Goal: Complete application form: Complete application form

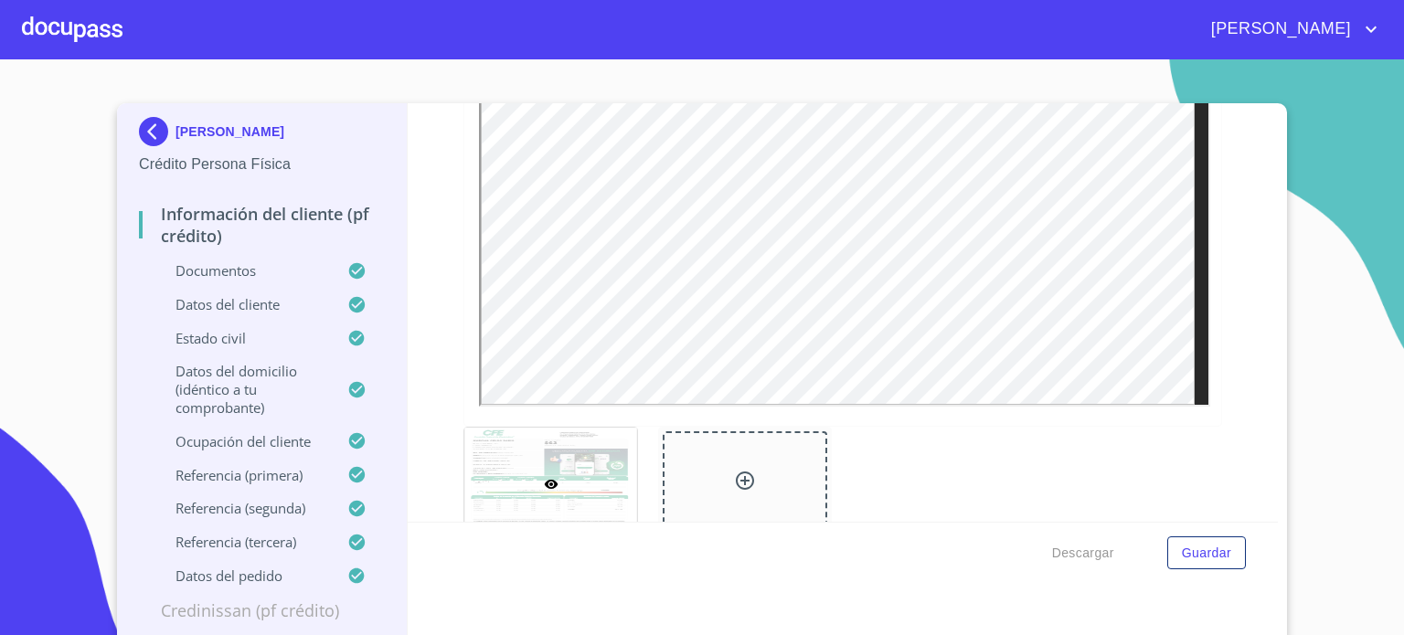
scroll to position [829, 0]
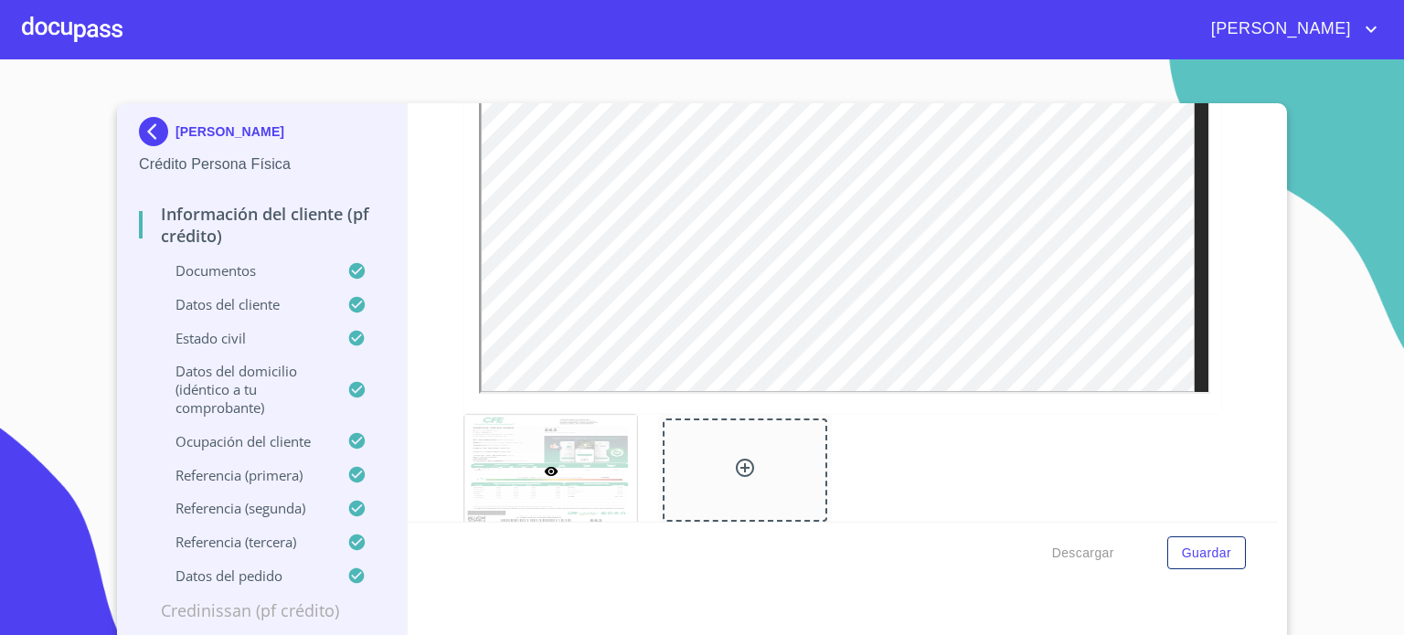
click at [75, 32] on div at bounding box center [72, 29] width 101 height 59
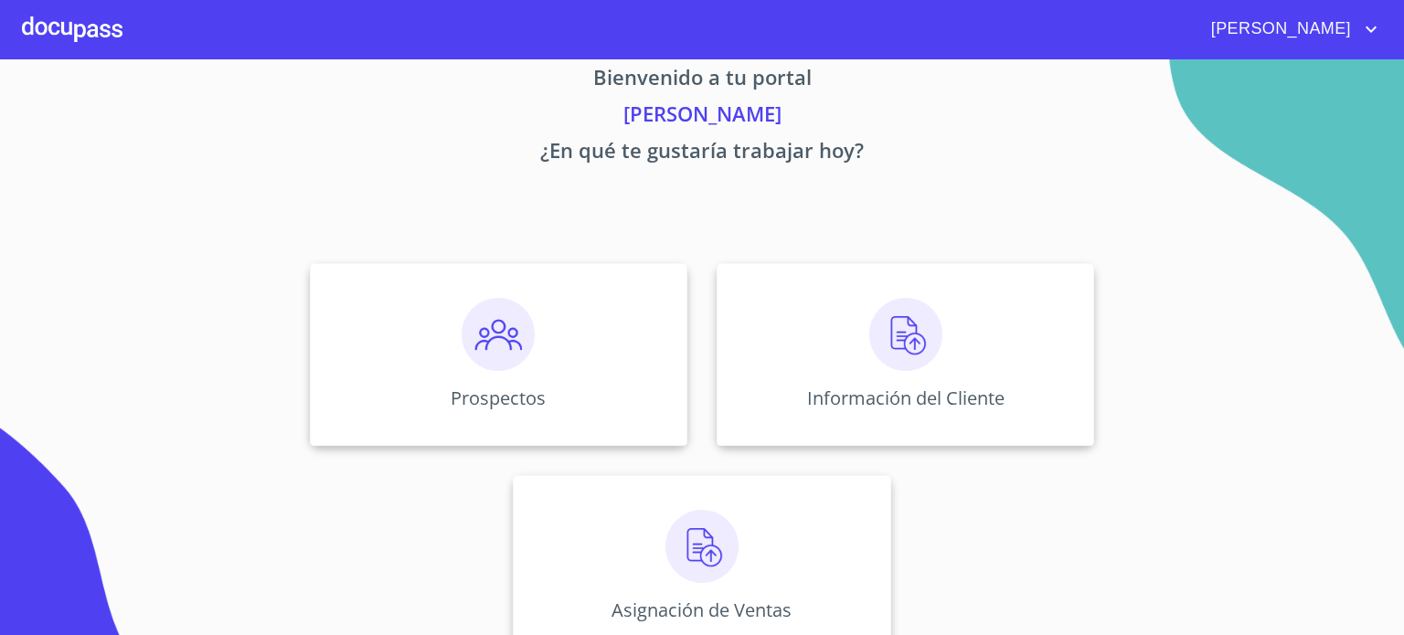
scroll to position [69, 0]
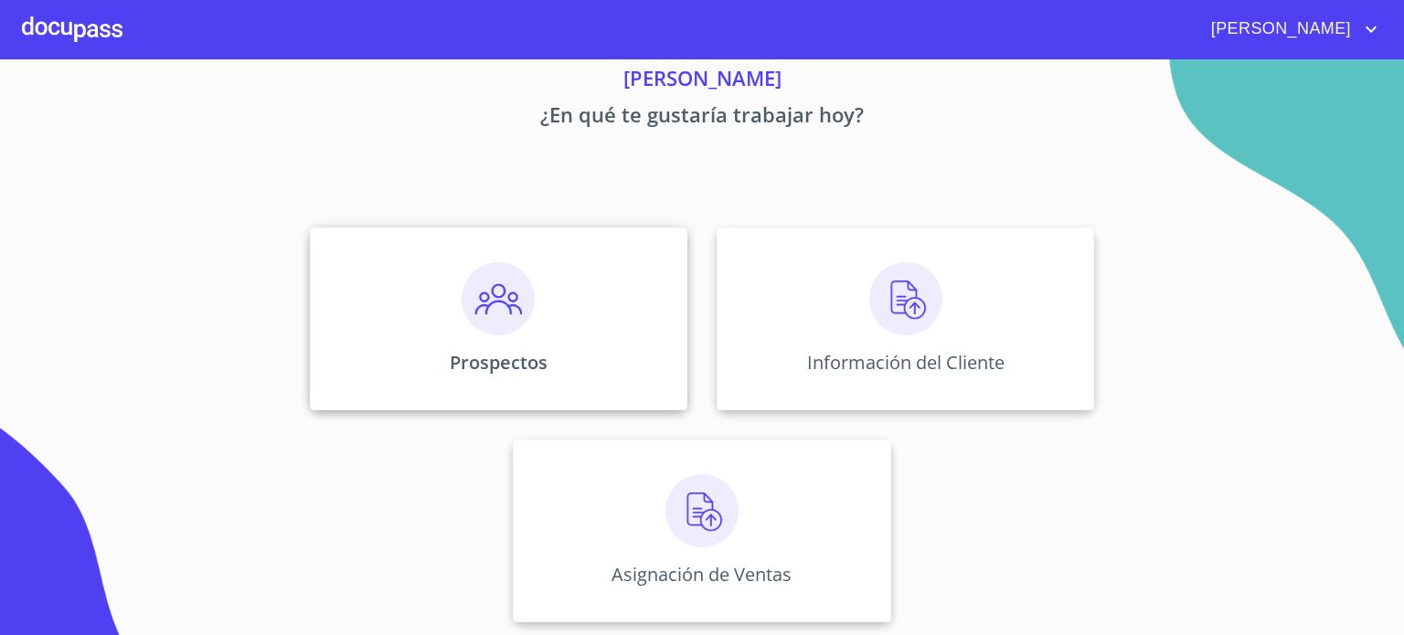
click at [524, 330] on img at bounding box center [498, 298] width 73 height 73
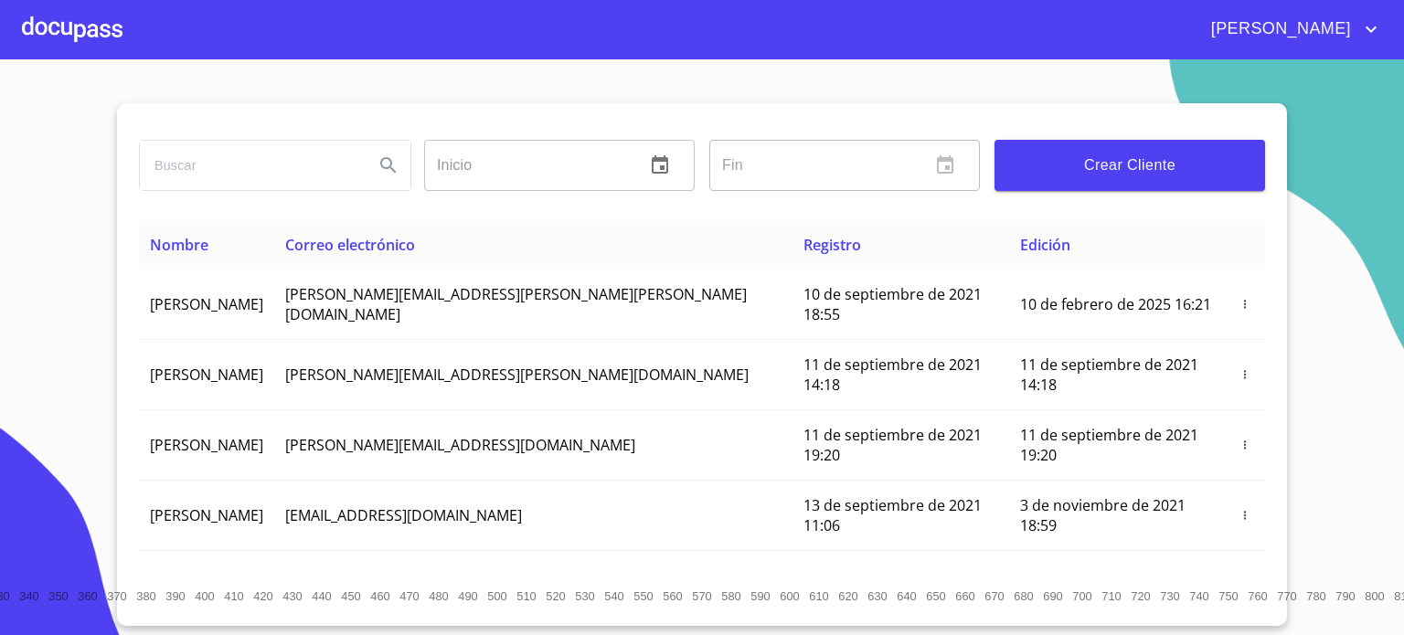
click at [1141, 167] on span "Crear Cliente" at bounding box center [1129, 166] width 241 height 26
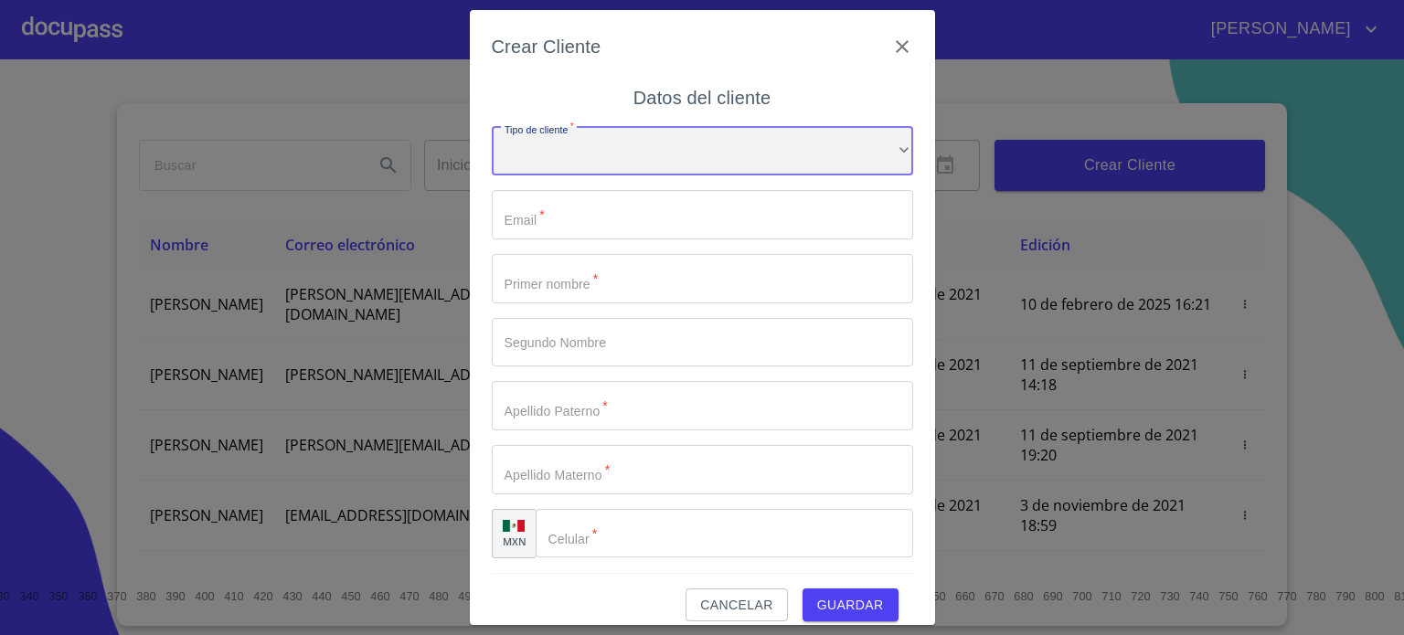
click at [576, 139] on div "​" at bounding box center [703, 151] width 422 height 49
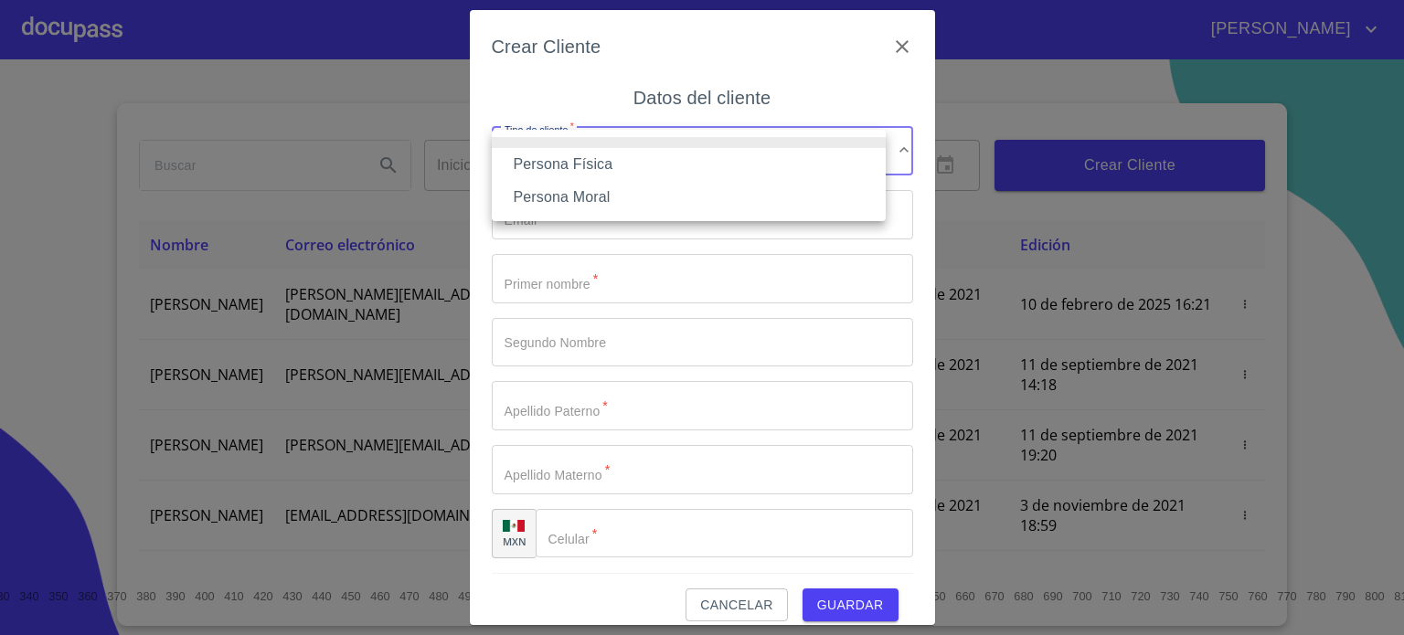
click at [602, 171] on li "Persona Física" at bounding box center [689, 164] width 394 height 33
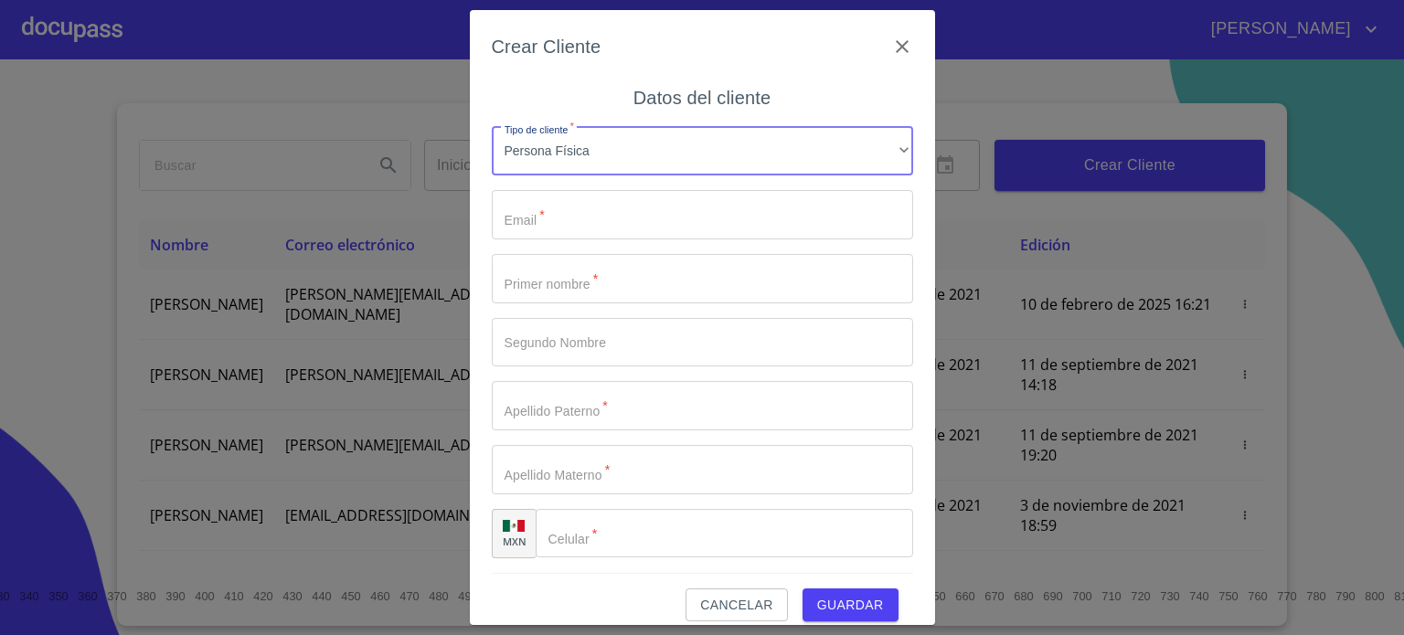
click at [593, 212] on input "Tipo de cliente   *" at bounding box center [703, 214] width 422 height 49
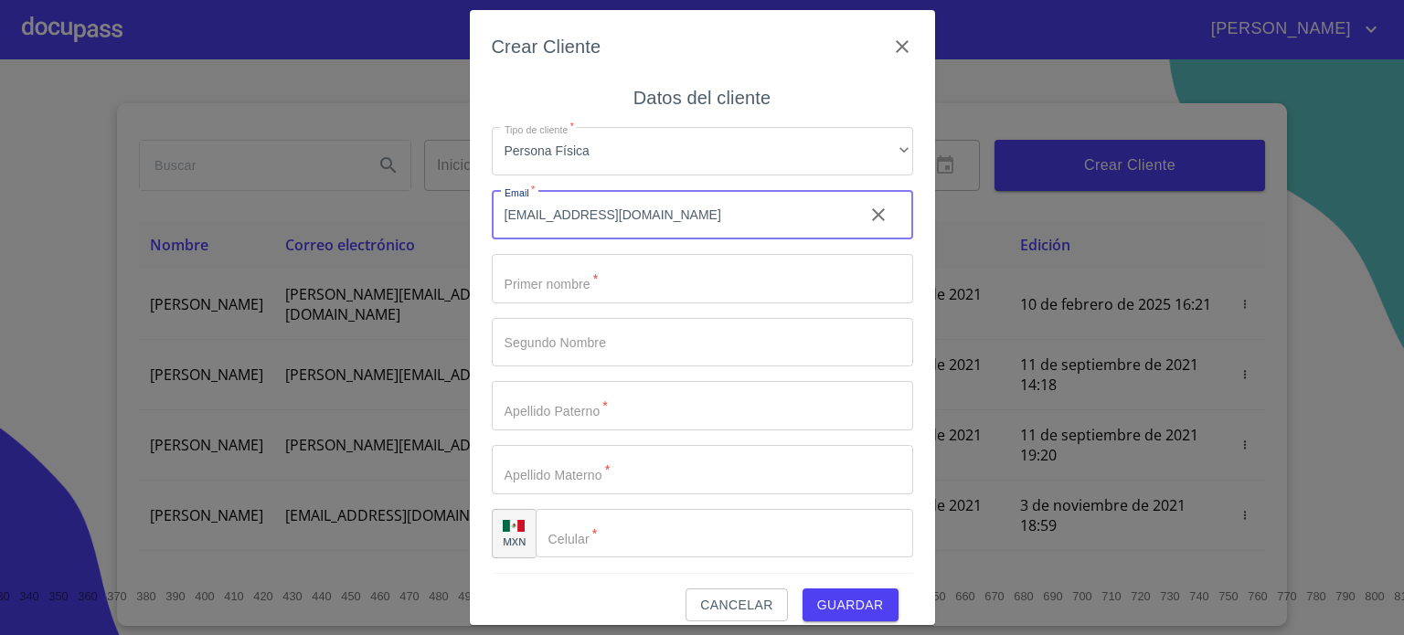
type input "[EMAIL_ADDRESS][DOMAIN_NAME]"
click at [654, 296] on input "Tipo de cliente   *" at bounding box center [703, 278] width 422 height 49
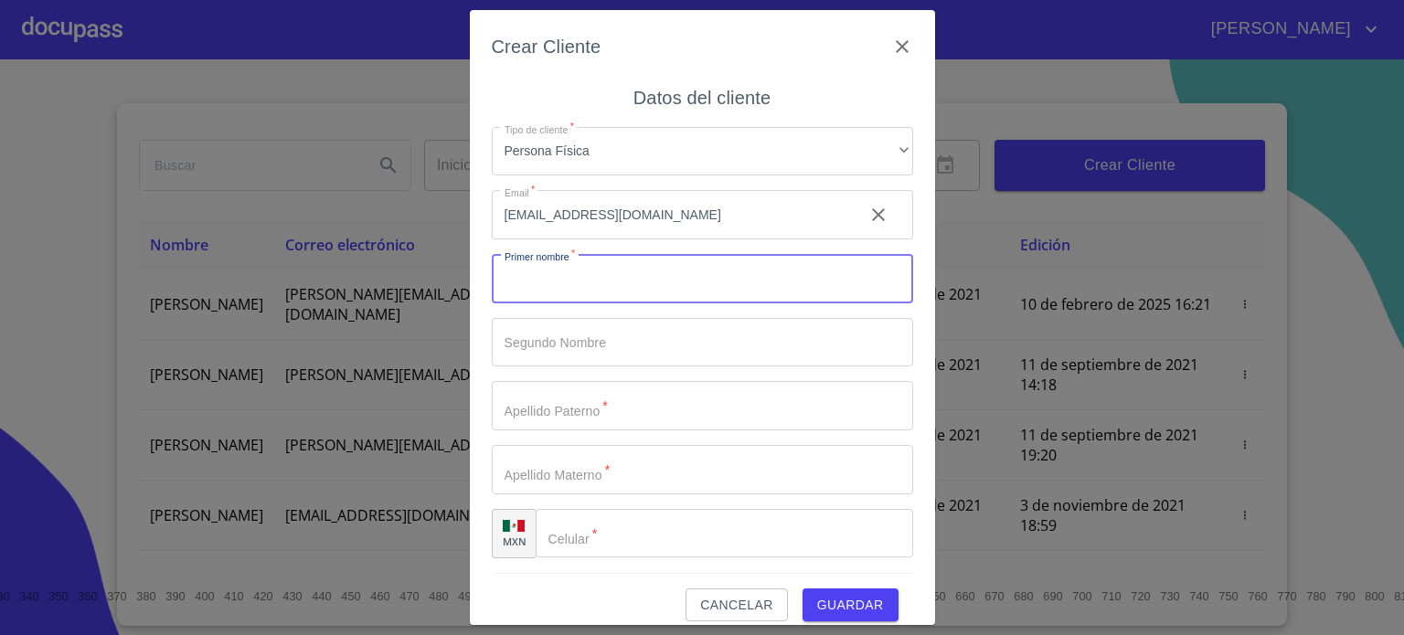
click at [635, 296] on input "Tipo de cliente   *" at bounding box center [703, 278] width 422 height 49
type input "[PERSON_NAME]"
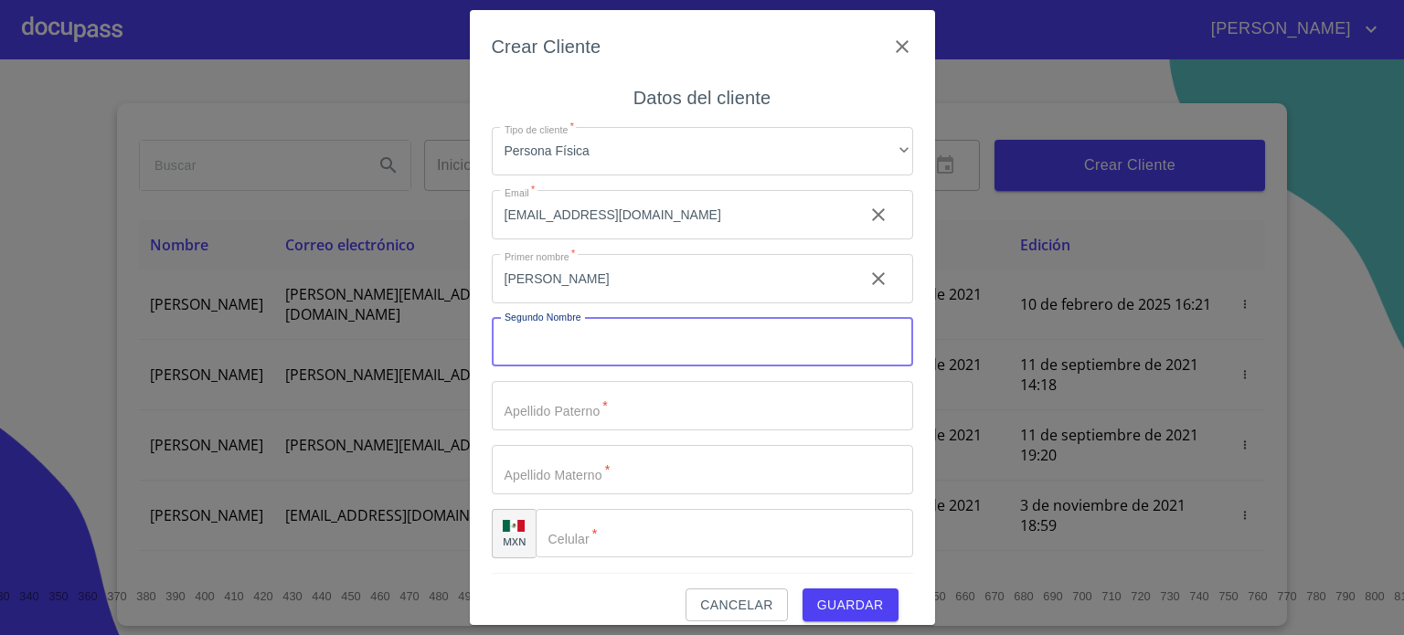
click at [598, 342] on input "Tipo de cliente   *" at bounding box center [703, 342] width 422 height 49
type input "TORRES"
drag, startPoint x: 589, startPoint y: 352, endPoint x: 479, endPoint y: 366, distance: 110.6
click at [479, 366] on div "Crear Cliente Datos del cliente Tipo de cliente   * Persona Física ​ Email   * …" at bounding box center [702, 318] width 465 height 616
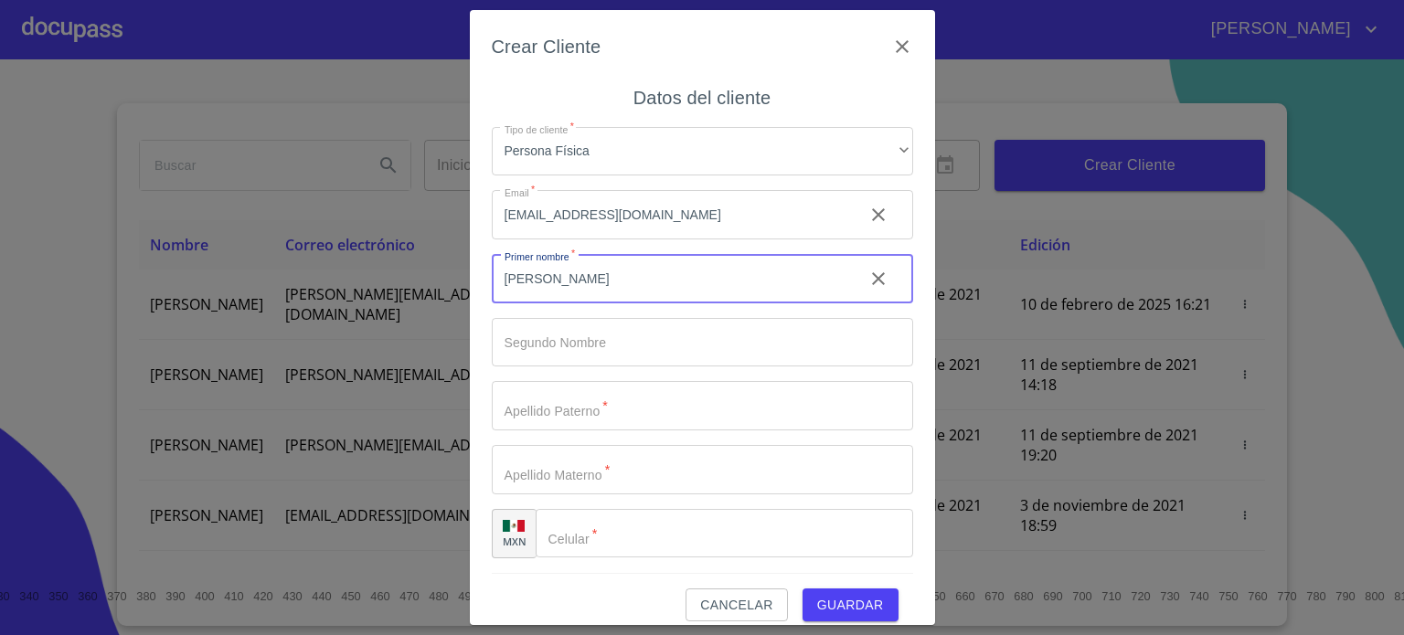
drag, startPoint x: 646, startPoint y: 277, endPoint x: 399, endPoint y: 300, distance: 247.9
click at [399, 300] on div "Crear Cliente Datos del cliente Tipo de cliente   * Persona Física ​ Email   * …" at bounding box center [702, 317] width 1404 height 635
type input "[PERSON_NAME]"
click at [568, 422] on input "Tipo de cliente   *" at bounding box center [703, 405] width 422 height 49
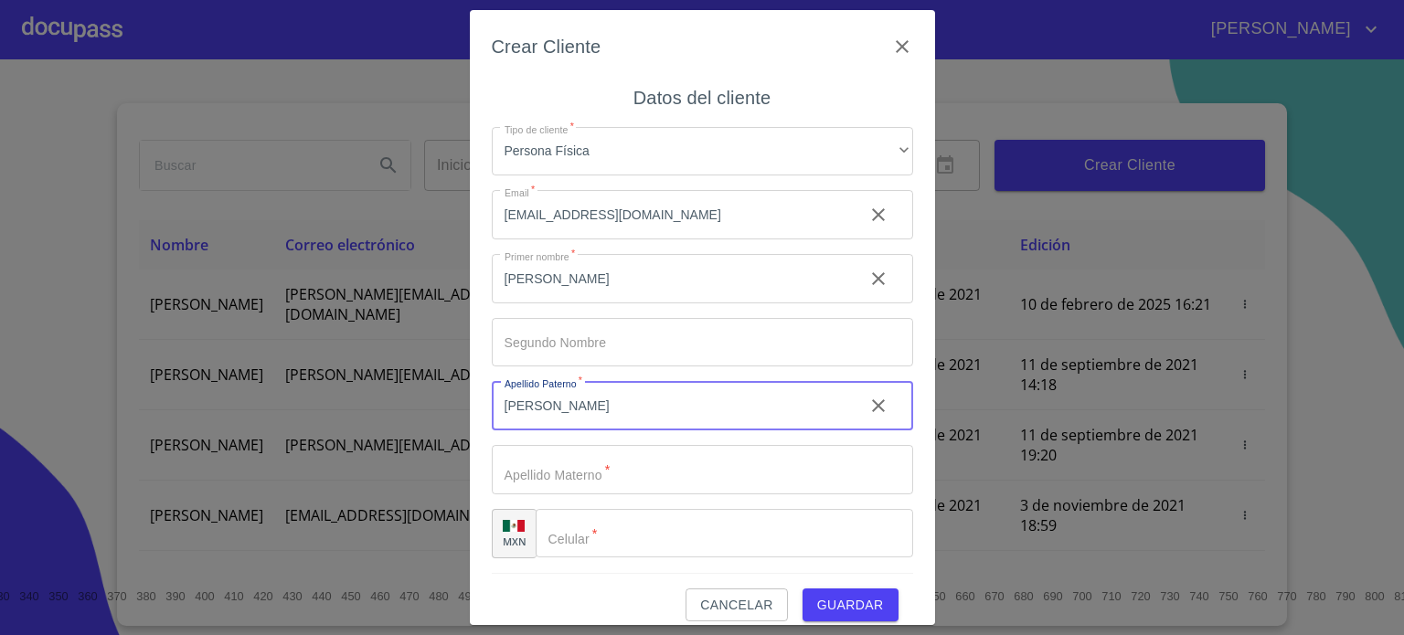
type input "[PERSON_NAME]"
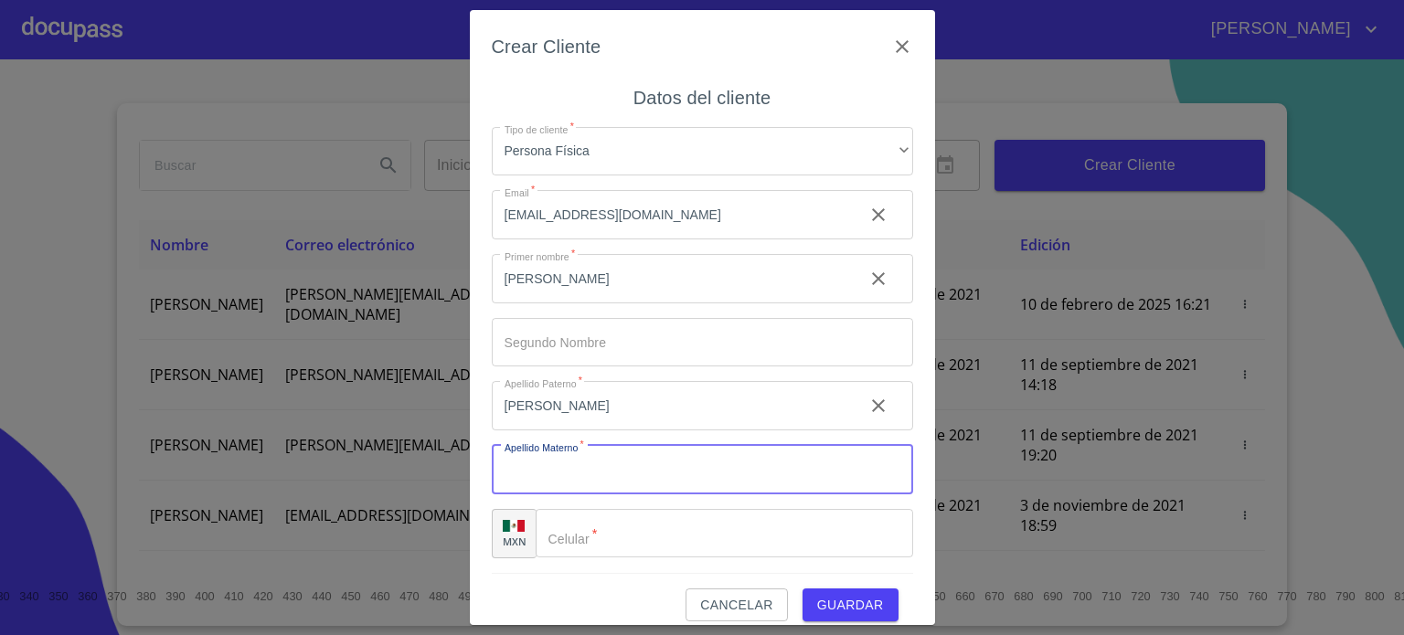
click at [578, 487] on input "Tipo de cliente   *" at bounding box center [703, 469] width 422 height 49
type input "TORRES"
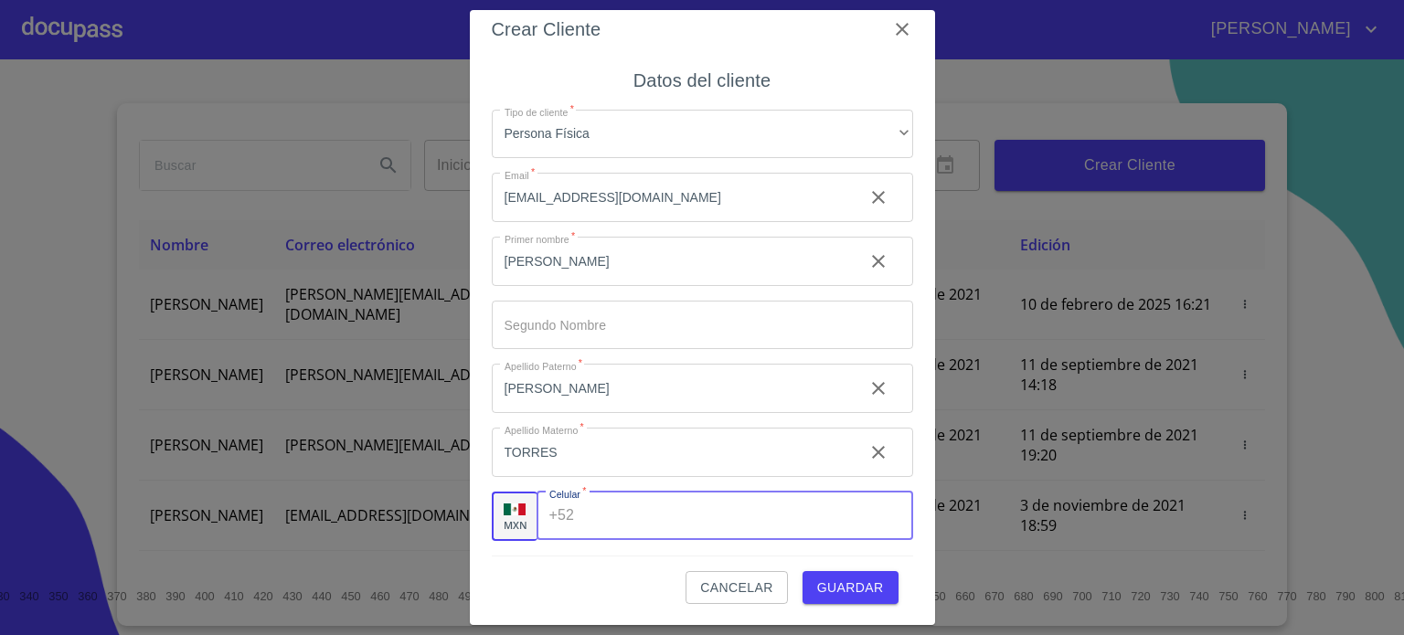
click at [694, 520] on input "Tipo de cliente   *" at bounding box center [747, 516] width 331 height 49
type input "[PHONE_NUMBER]"
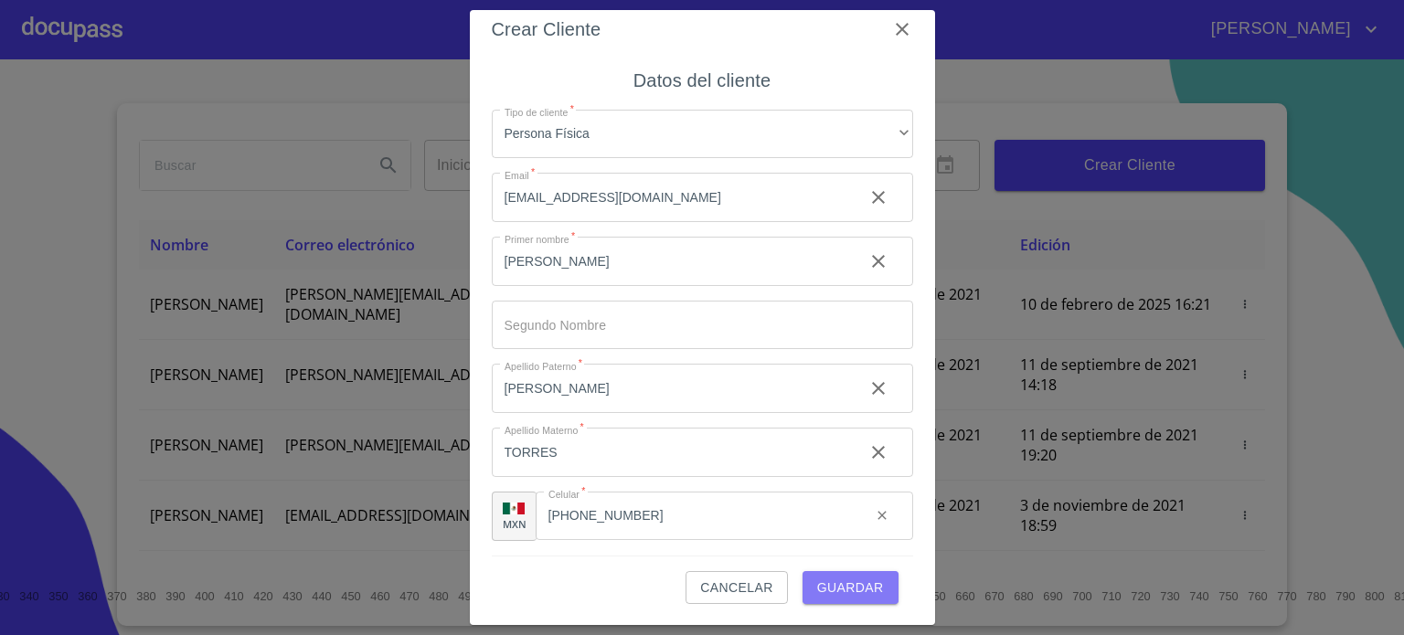
click at [853, 588] on span "Guardar" at bounding box center [850, 588] width 67 height 23
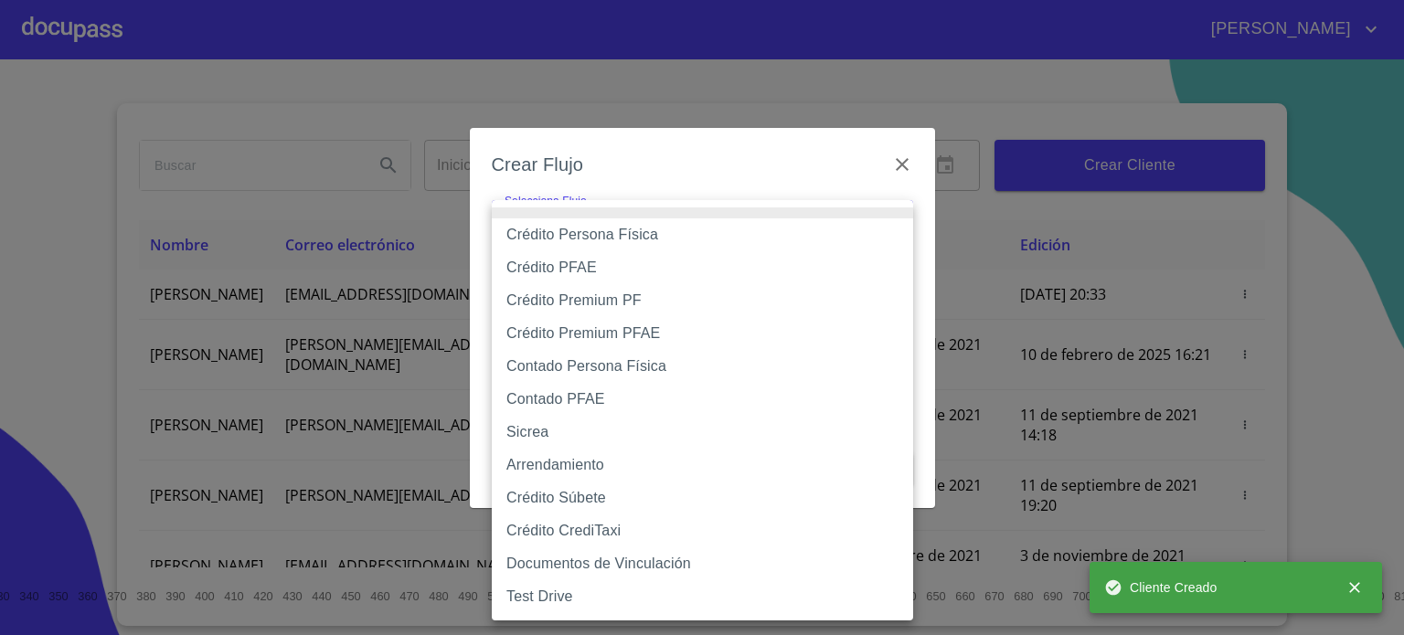
click at [593, 233] on body "[PERSON_NAME] ​ Fin ​ Crear Cliente Nombre Correo electrónico Registro Edición …" at bounding box center [702, 317] width 1404 height 635
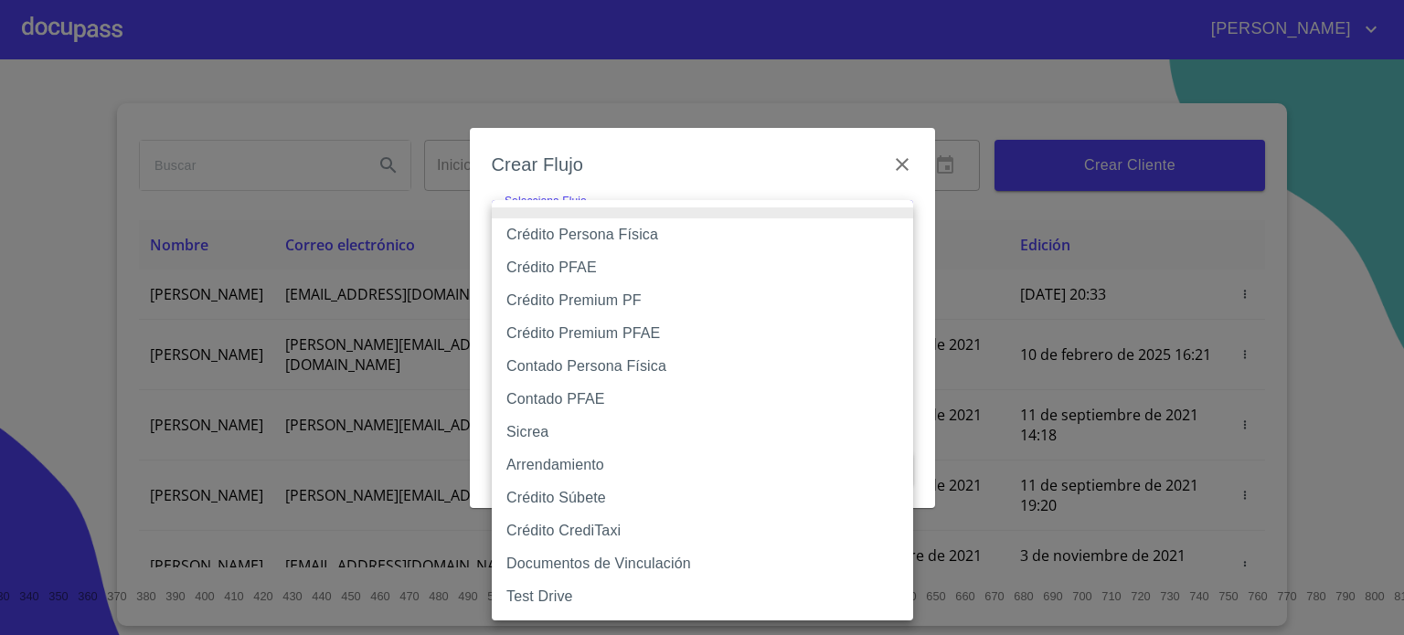
click at [637, 240] on li "Crédito Persona Física" at bounding box center [703, 235] width 422 height 33
type input "6009fb3c7d1714eb8809aa97"
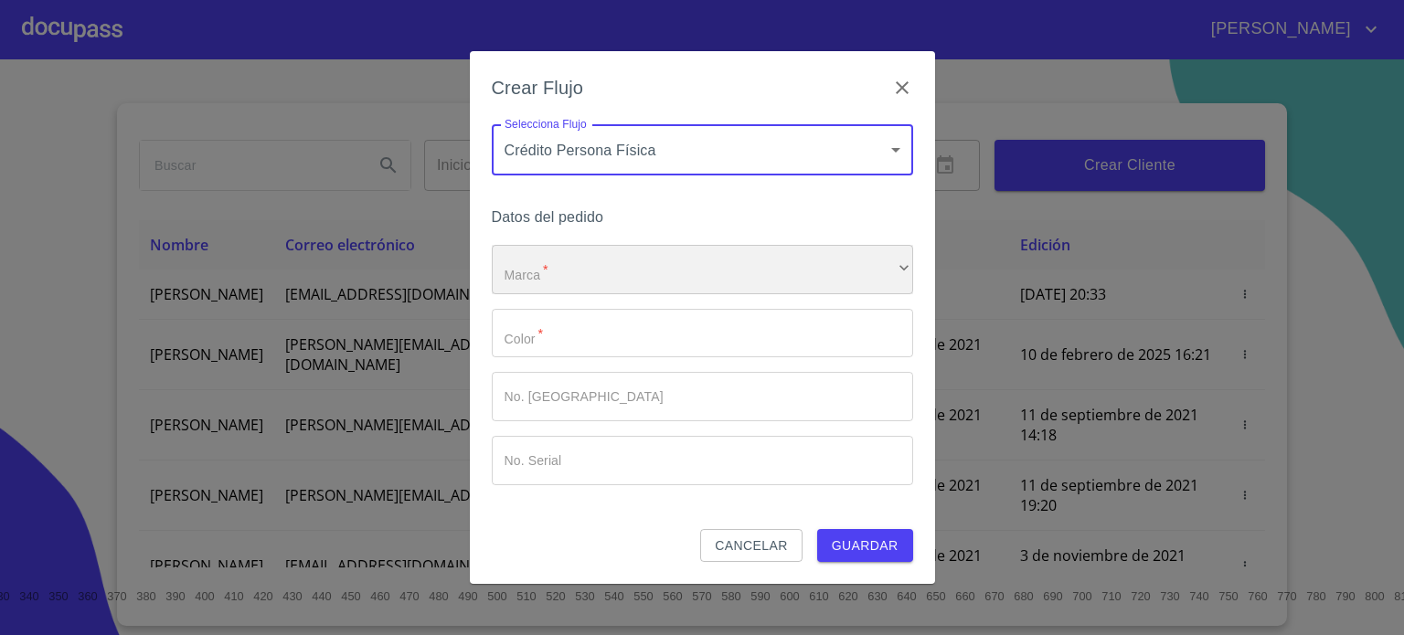
click at [571, 283] on div "​" at bounding box center [703, 269] width 422 height 49
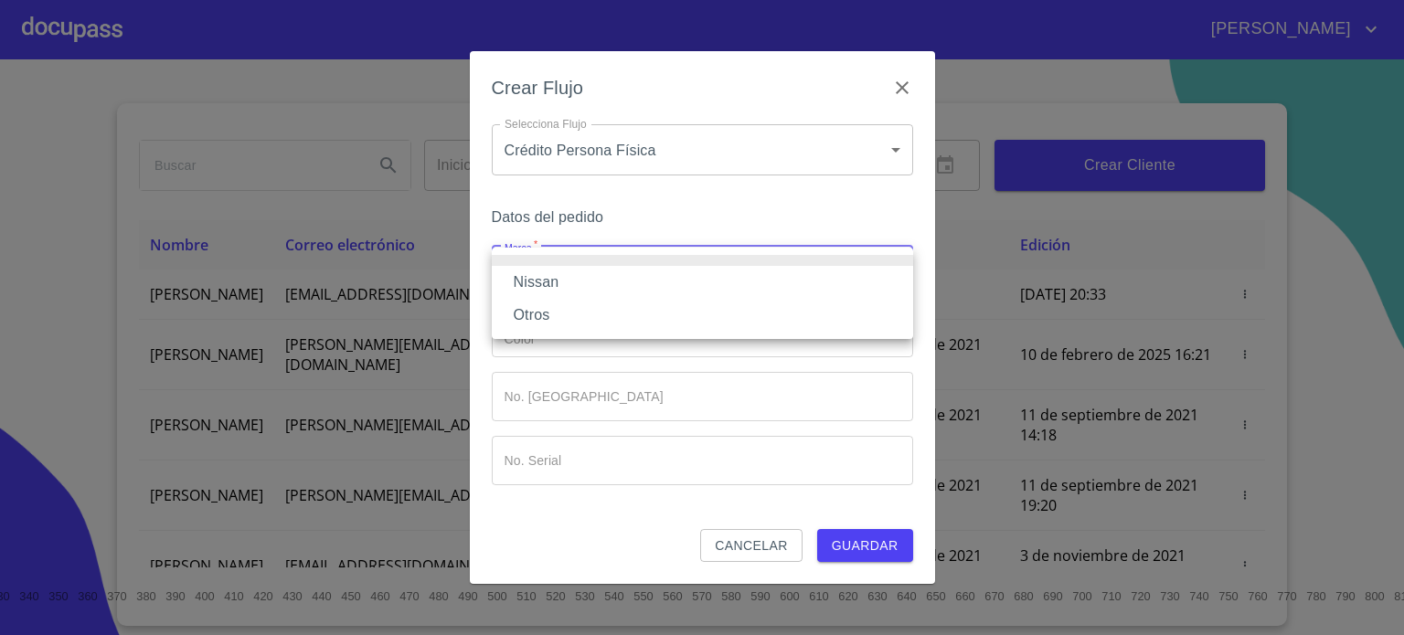
click at [562, 284] on li "Nissan" at bounding box center [703, 282] width 422 height 33
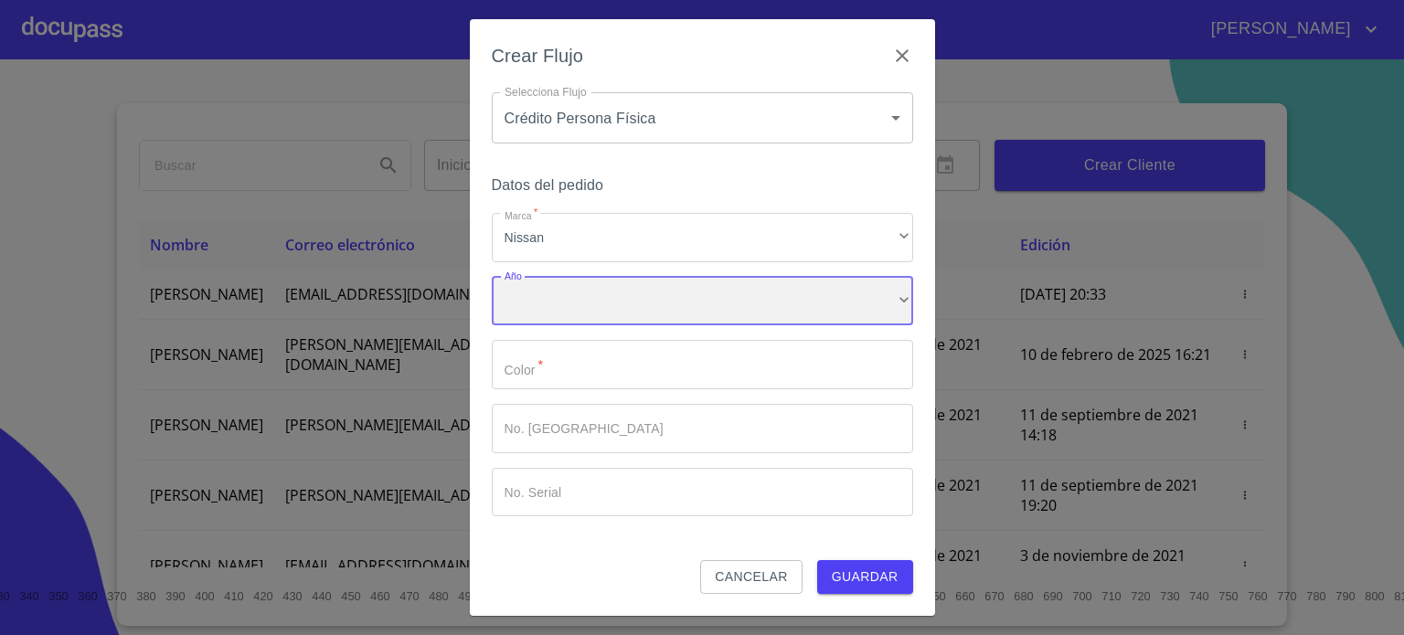
click at [582, 312] on div "​" at bounding box center [703, 301] width 422 height 49
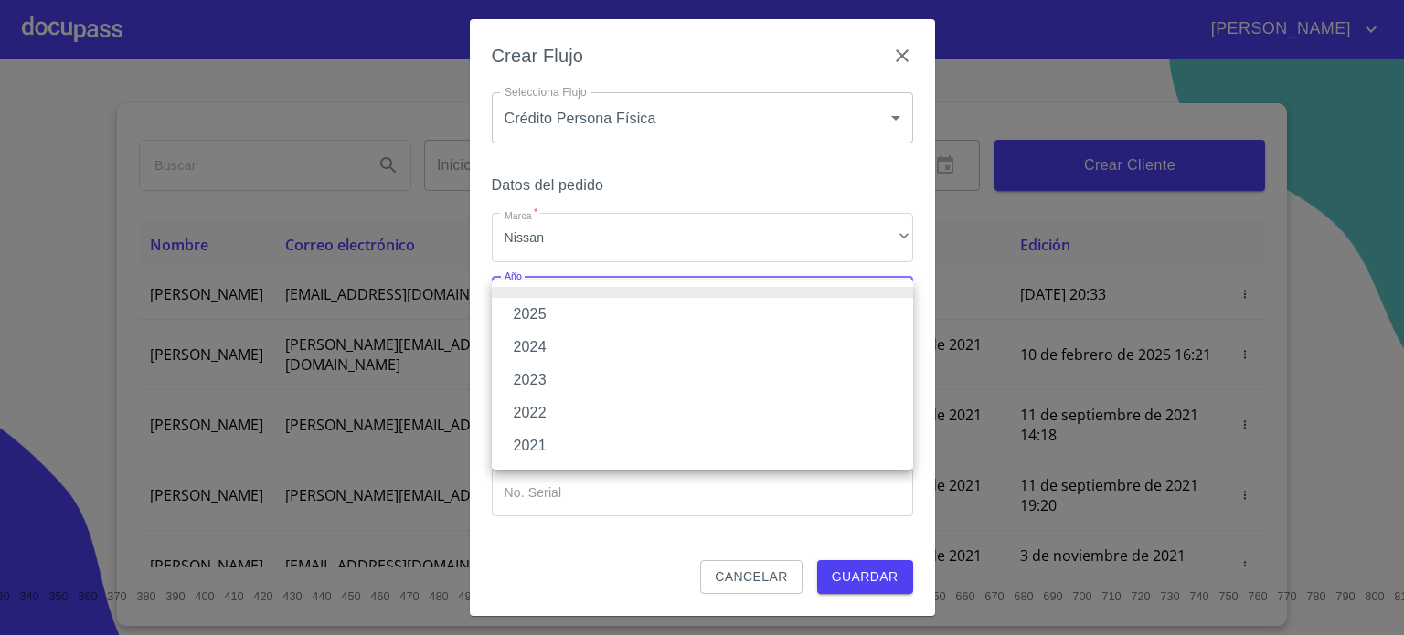
click at [533, 315] on li "2025" at bounding box center [703, 314] width 422 height 33
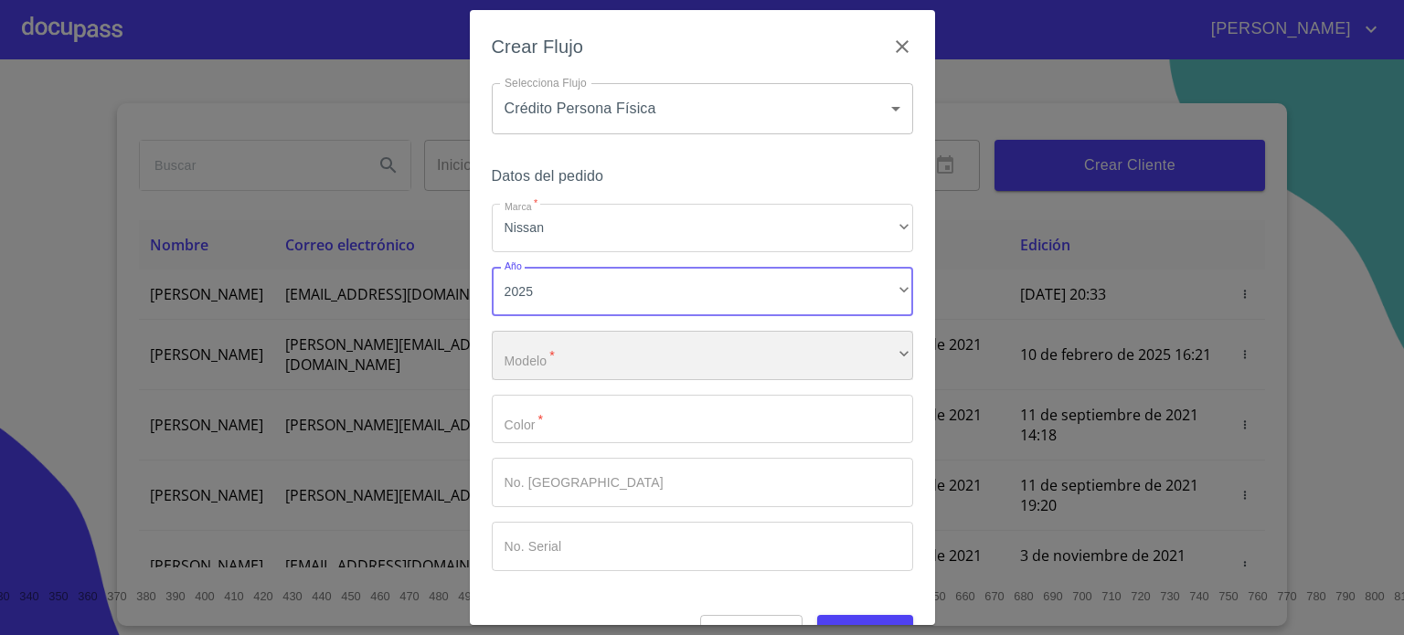
click at [585, 356] on div "​" at bounding box center [703, 355] width 422 height 49
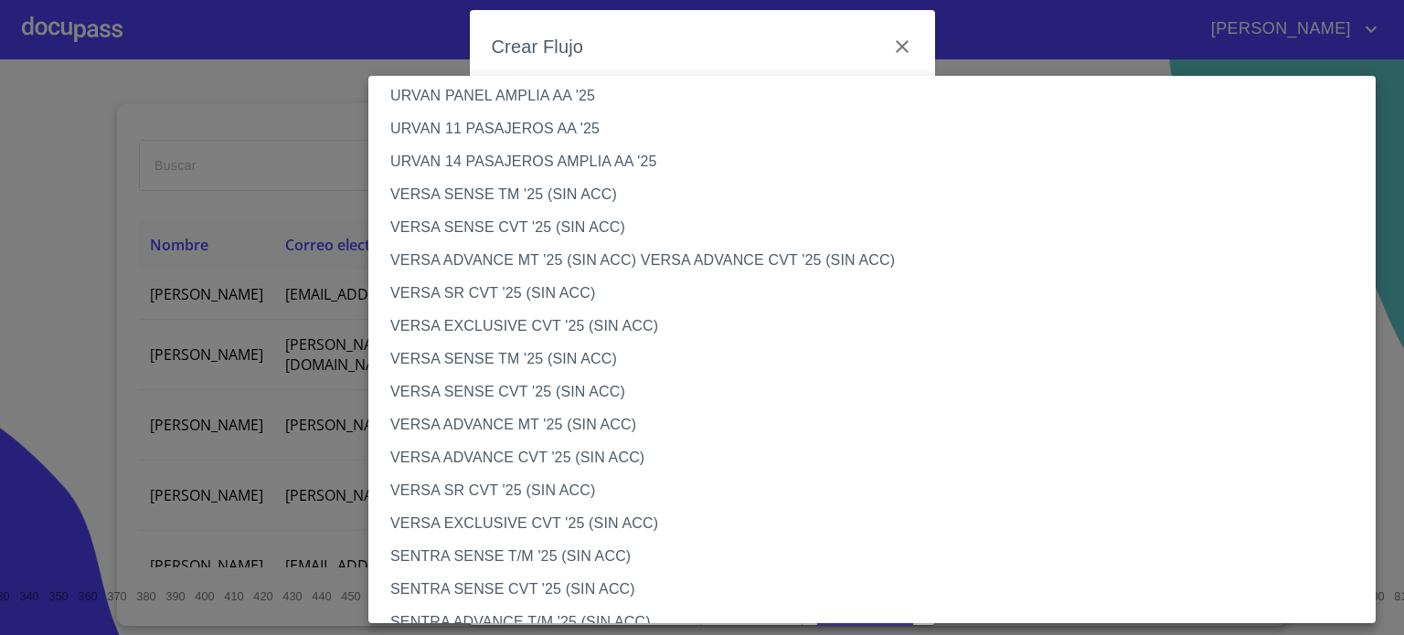
scroll to position [641, 0]
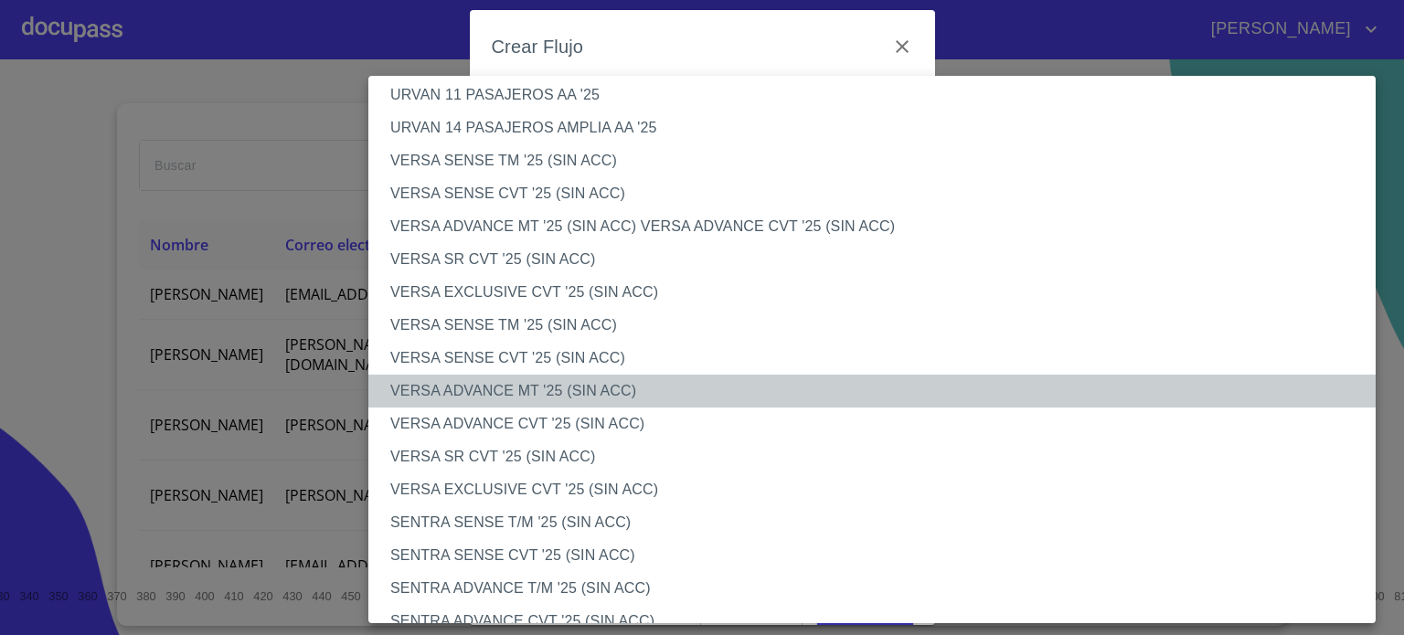
click at [493, 390] on li "VERSA ADVANCE MT '25 (SIN ACC)" at bounding box center [878, 391] width 1021 height 33
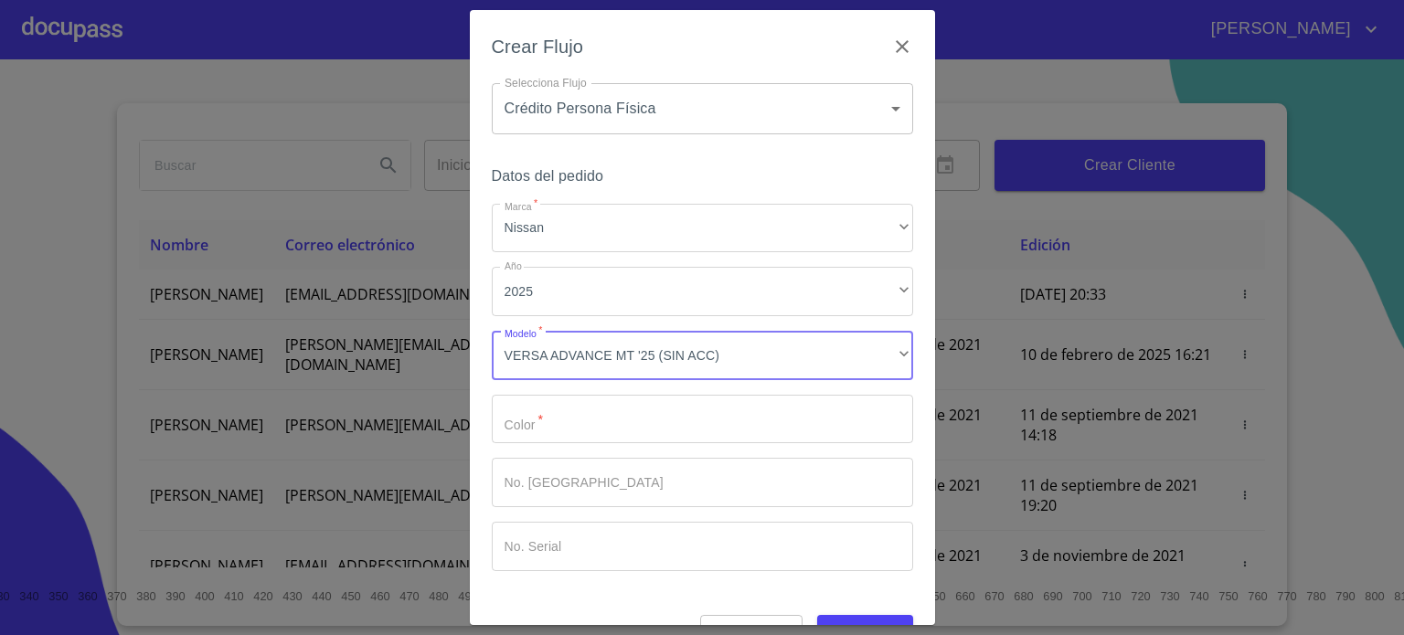
click at [663, 432] on input "Marca   *" at bounding box center [703, 419] width 422 height 49
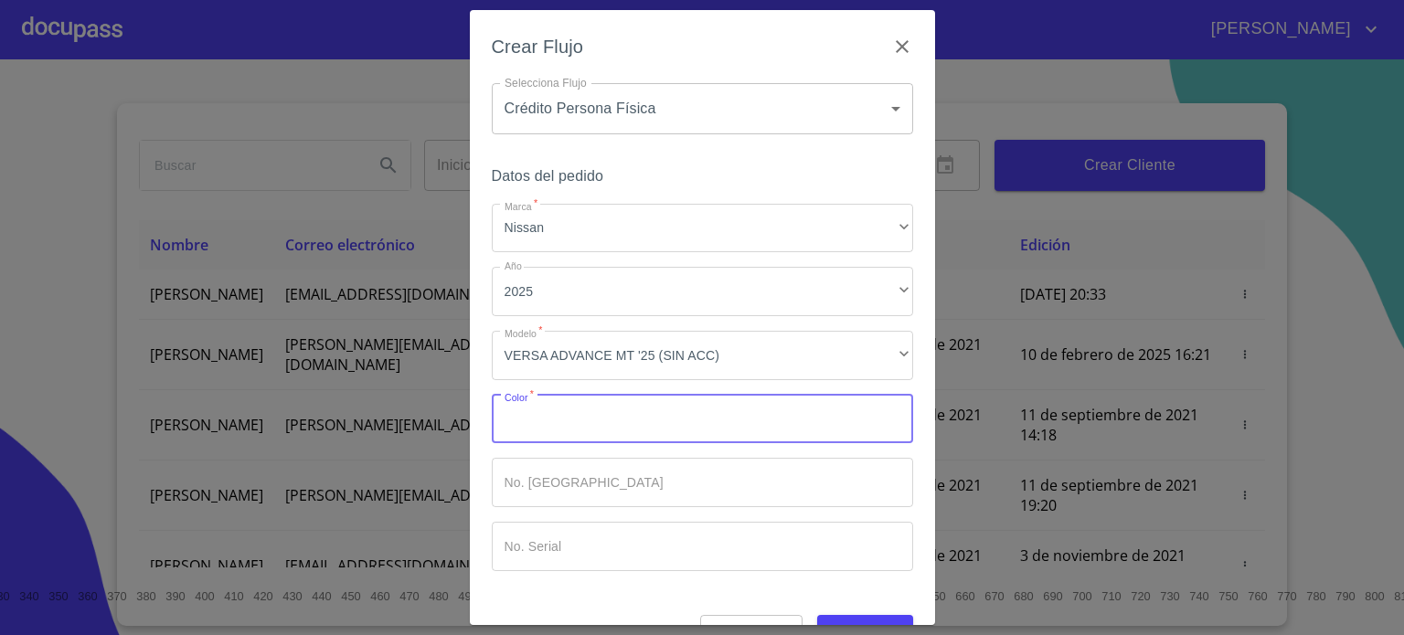
type input "A"
type input "GRIS"
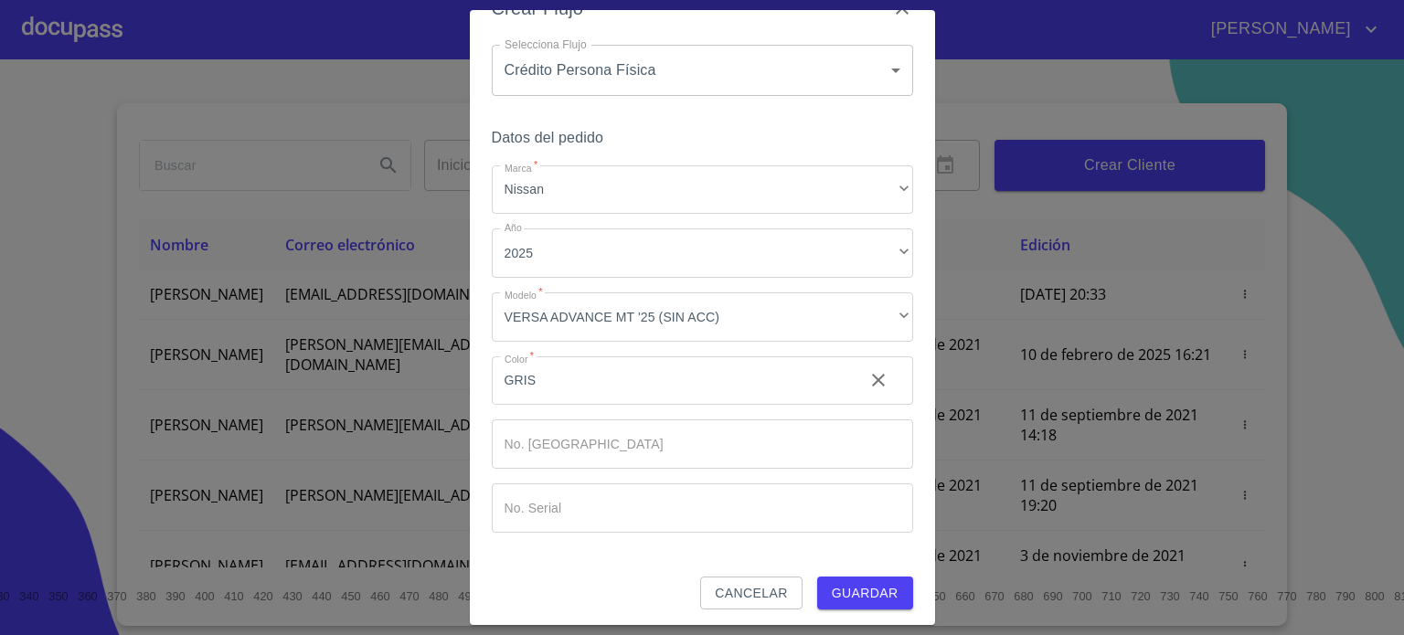
scroll to position [39, 0]
click at [874, 585] on span "Guardar" at bounding box center [865, 593] width 67 height 23
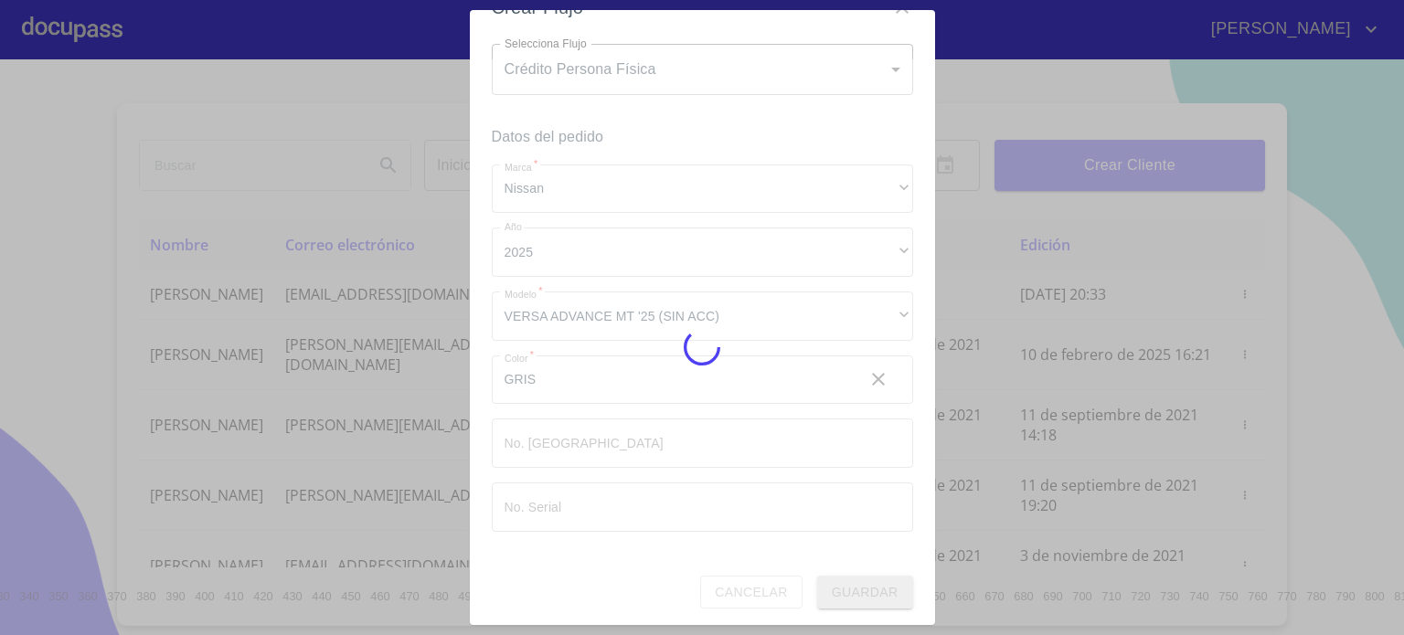
click at [874, 585] on div at bounding box center [702, 347] width 1404 height 576
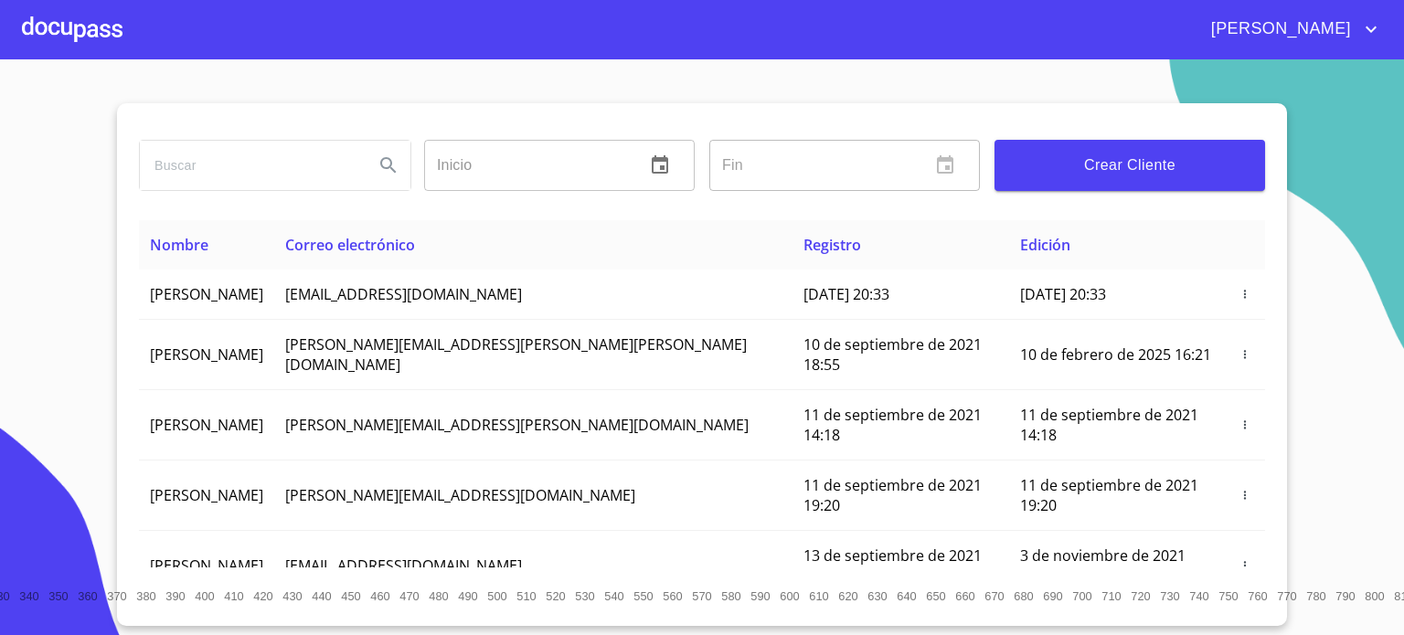
click at [88, 44] on div at bounding box center [72, 29] width 101 height 59
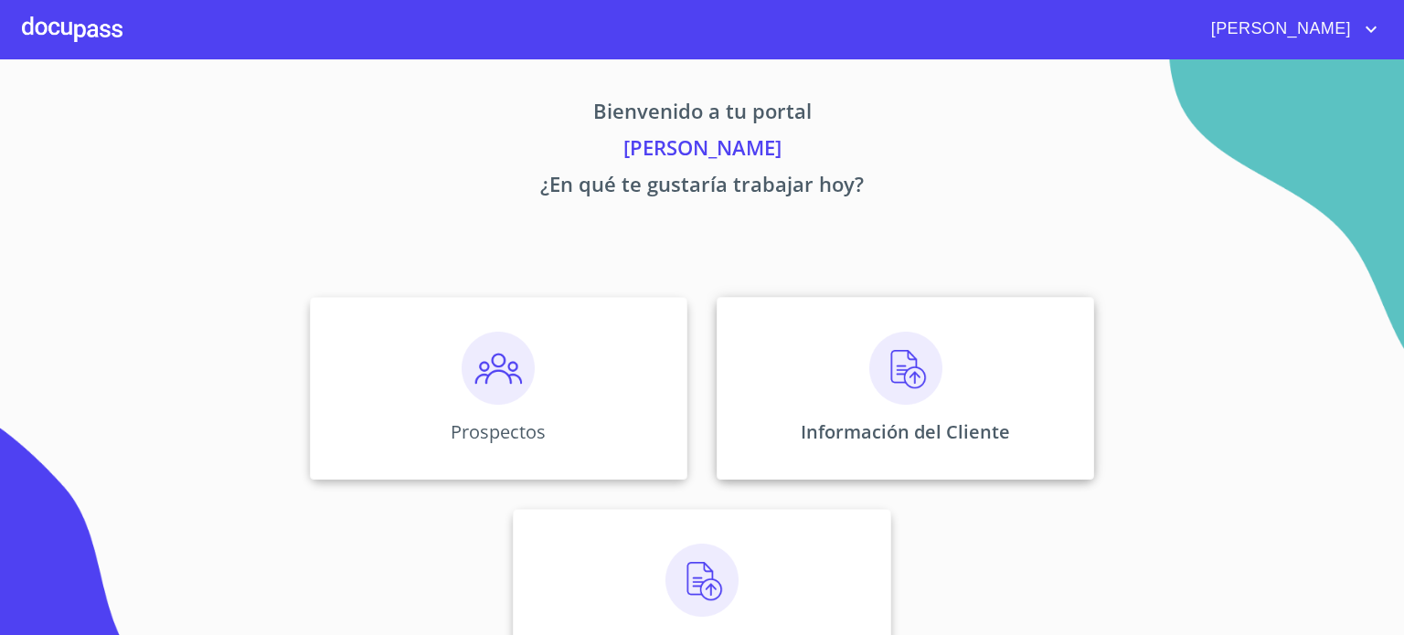
click at [927, 343] on img at bounding box center [906, 368] width 73 height 73
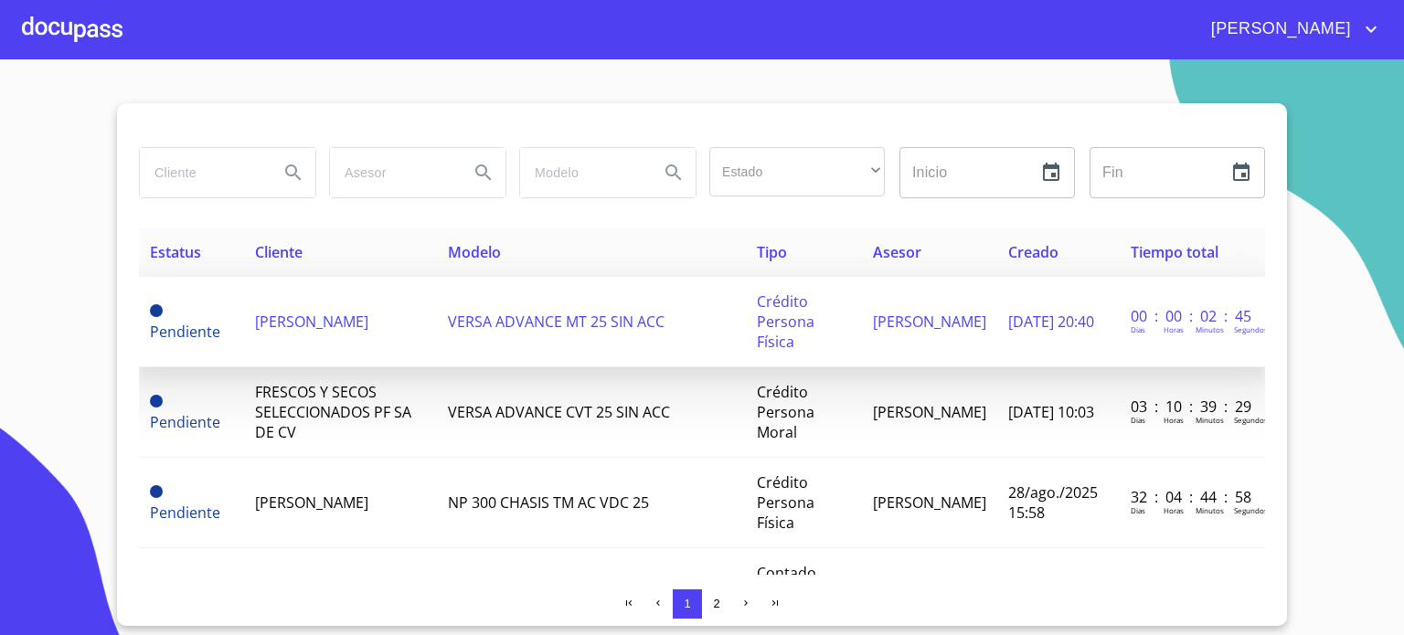
click at [331, 323] on td "[PERSON_NAME]" at bounding box center [341, 322] width 194 height 91
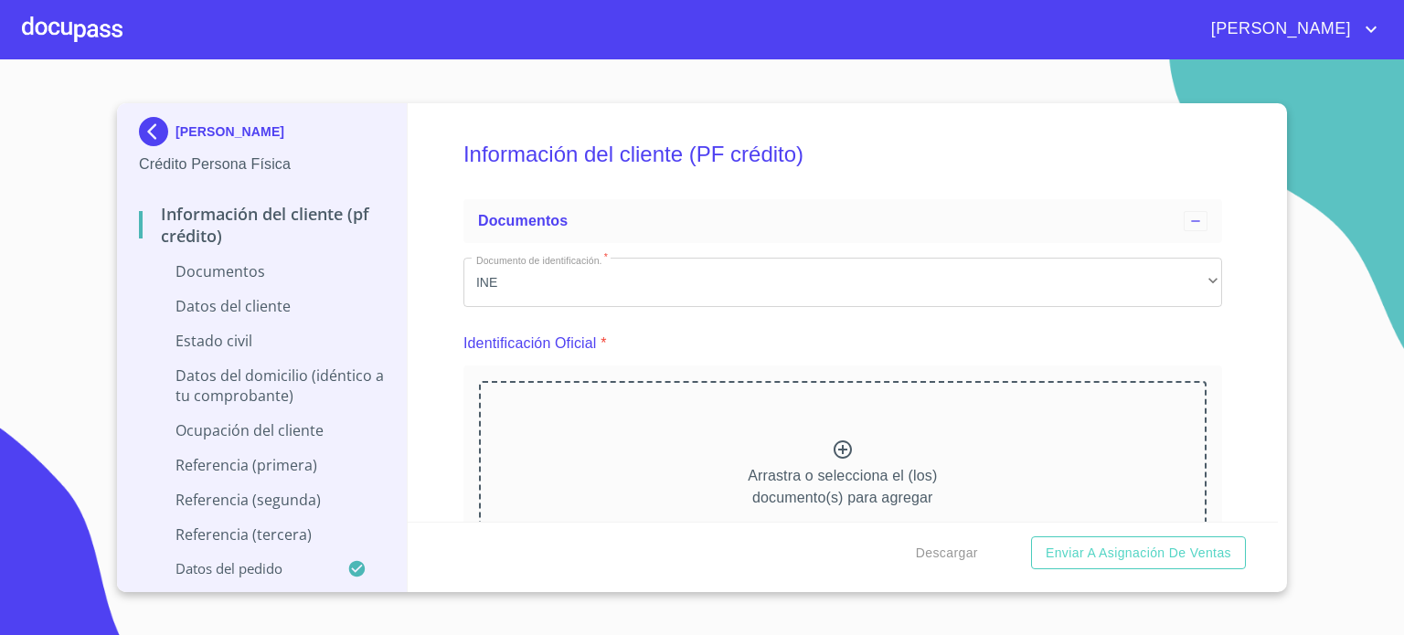
click at [871, 449] on div "Arrastra o selecciona el (los) documento(s) para agregar" at bounding box center [843, 474] width 728 height 187
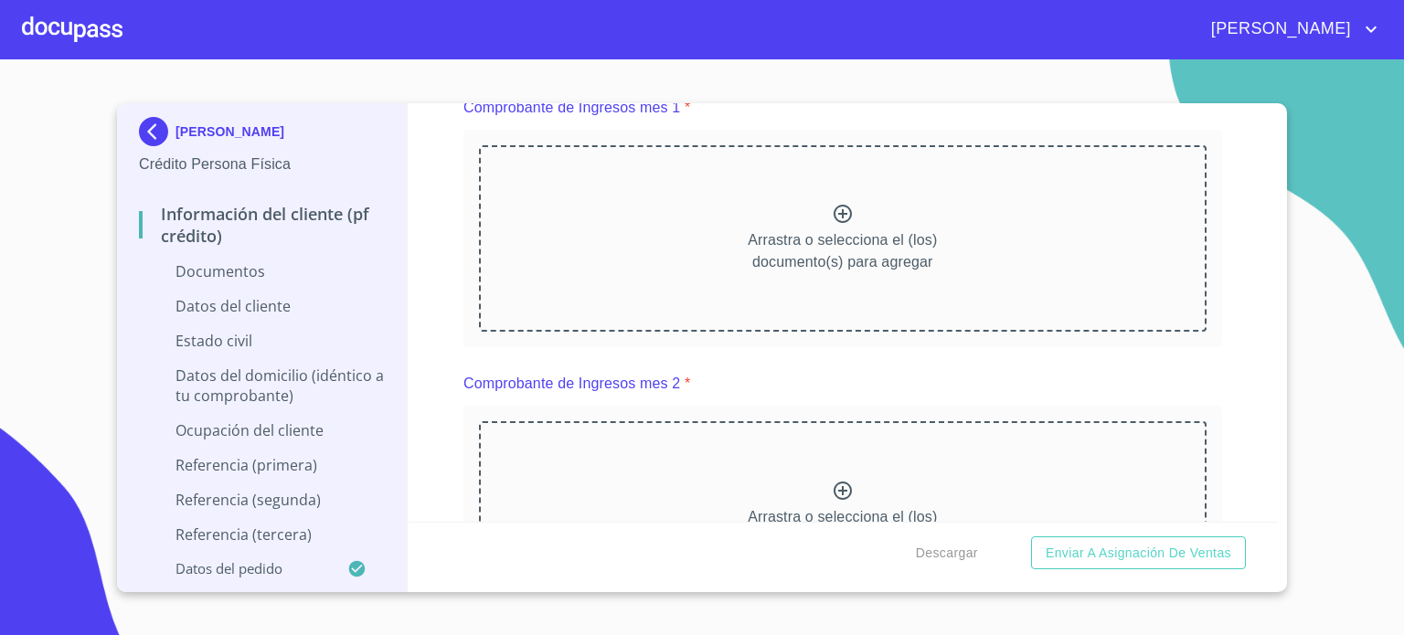
scroll to position [1049, 0]
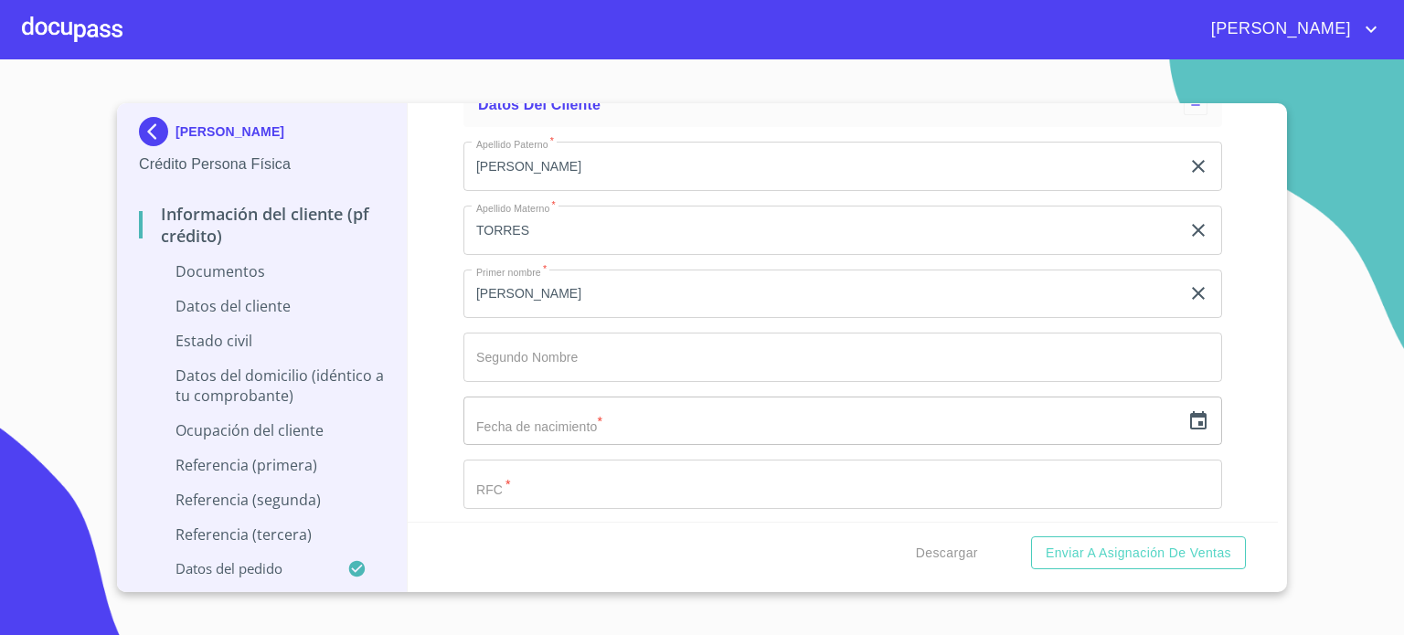
scroll to position [2341, 0]
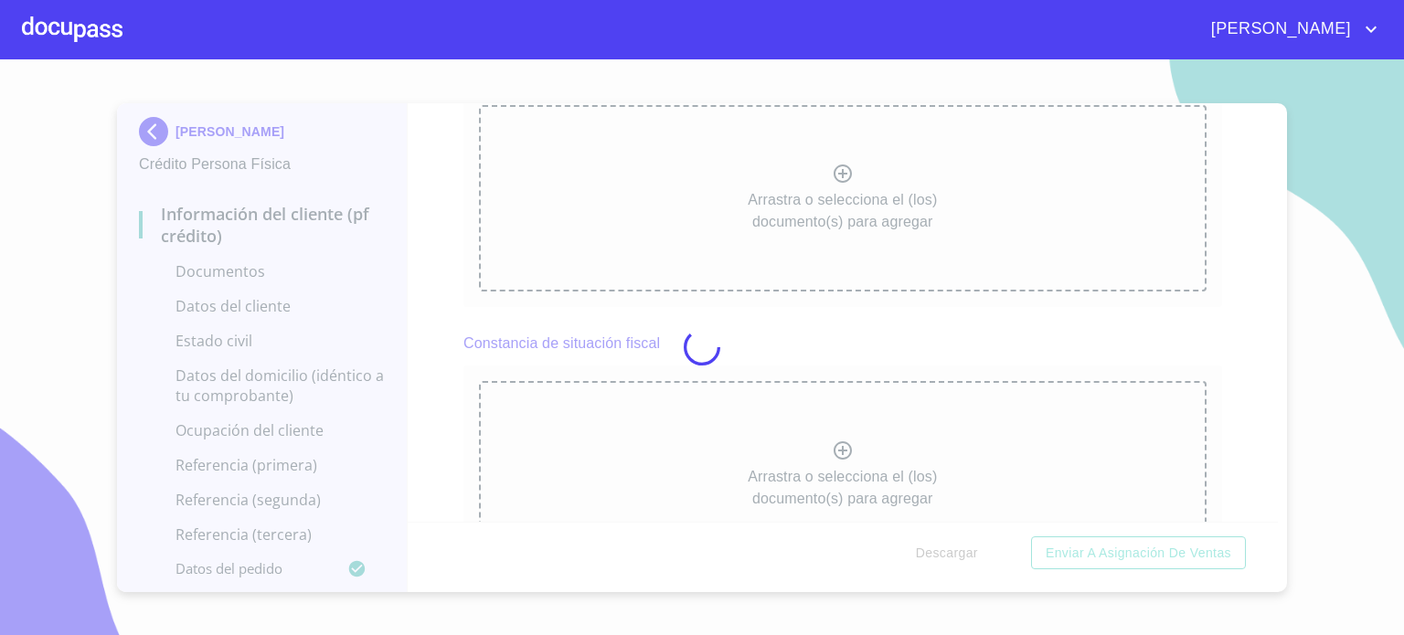
scroll to position [0, 0]
click at [1268, 512] on div at bounding box center [702, 347] width 1404 height 576
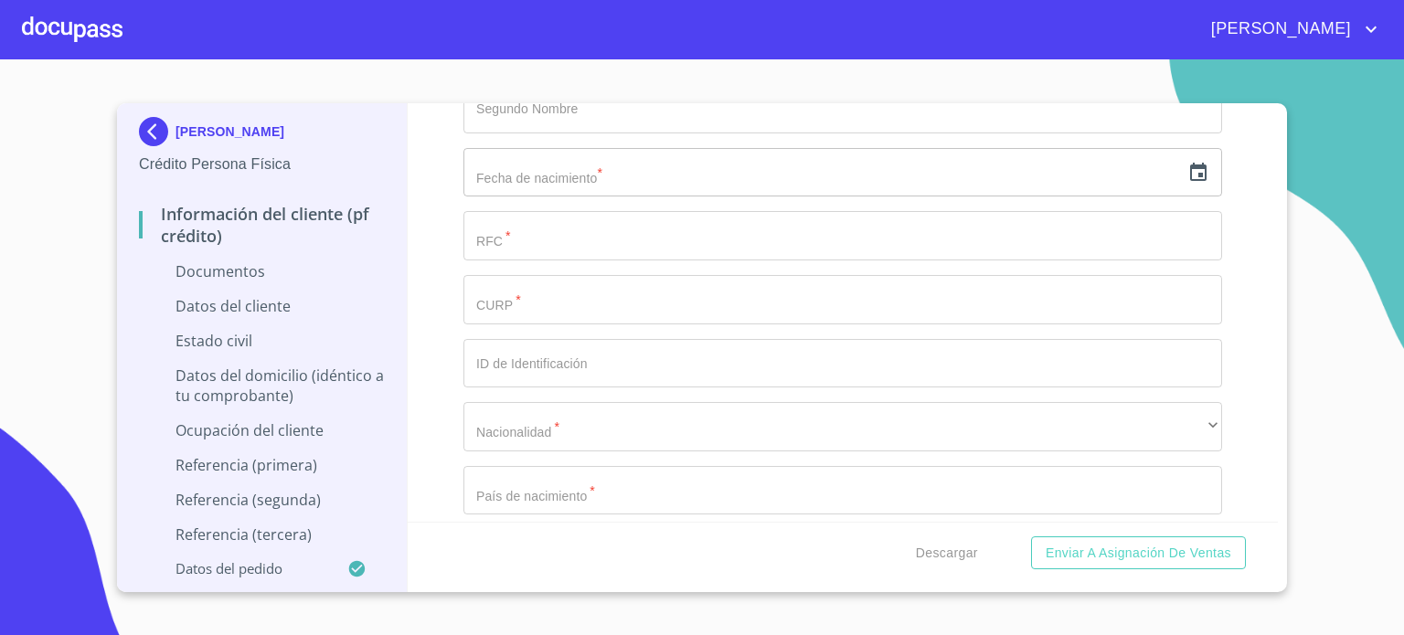
scroll to position [3170, 0]
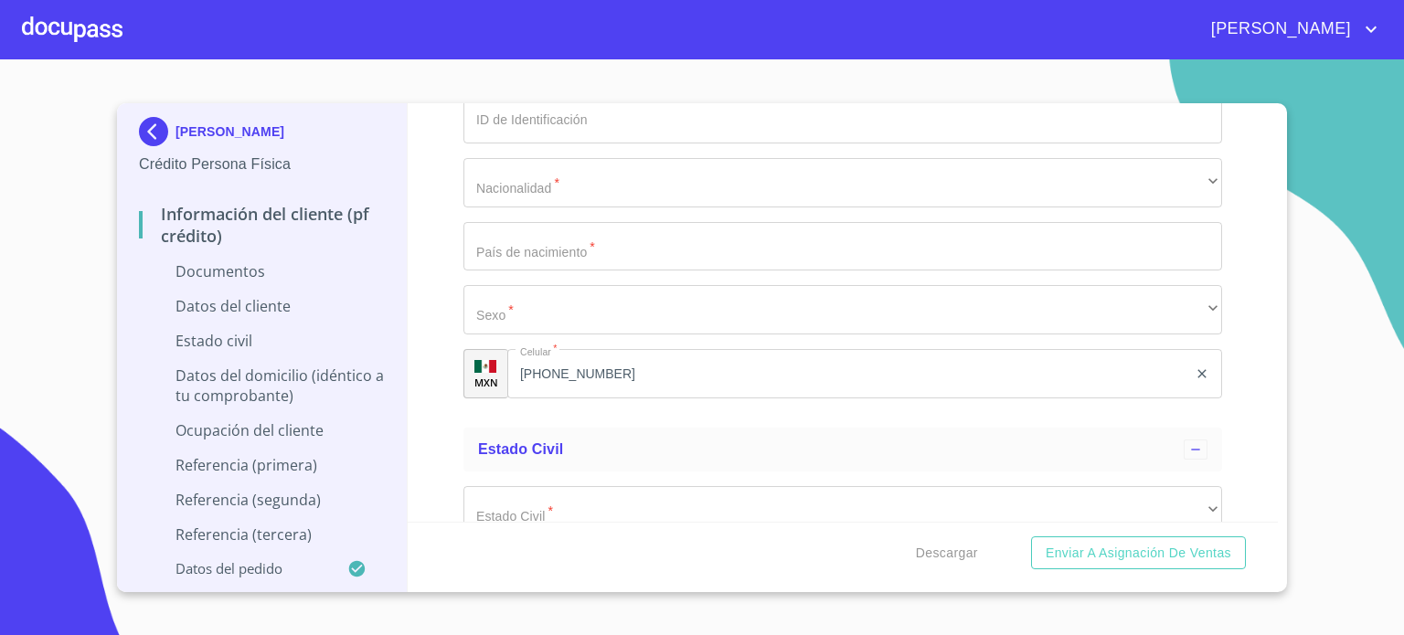
scroll to position [3975, 0]
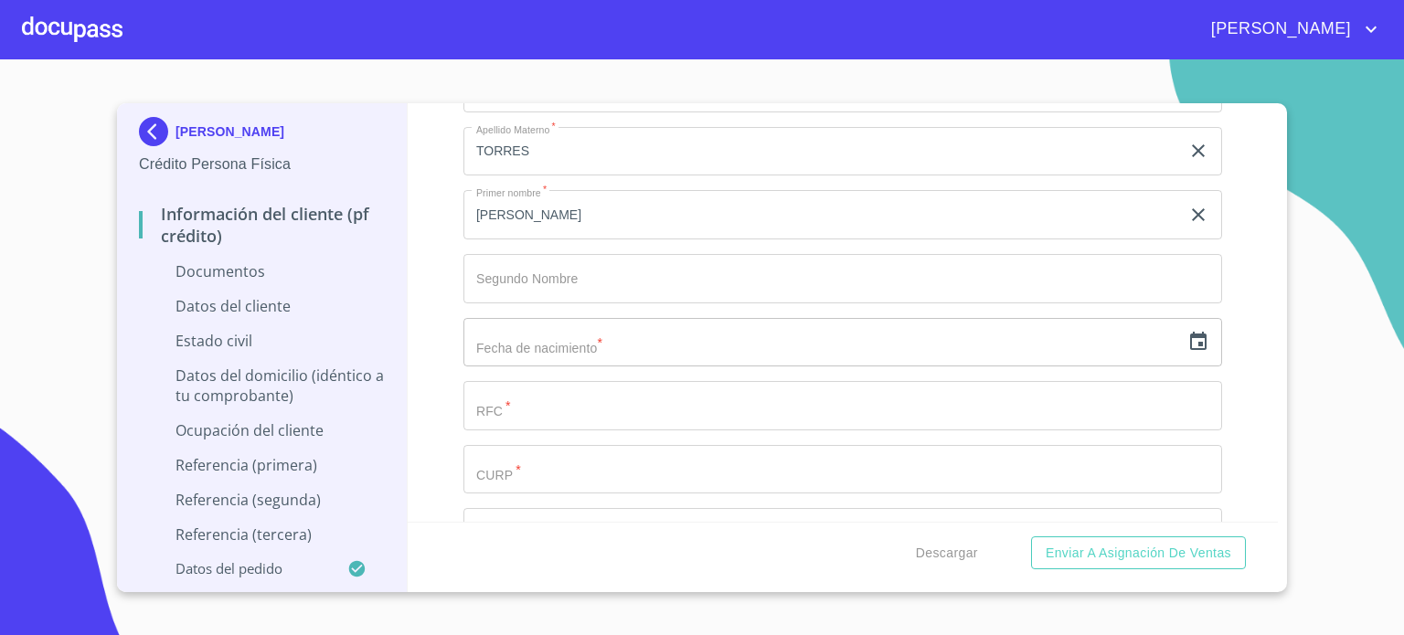
click at [1264, 509] on div "Información del cliente (PF crédito) Documentos Documento de identificación.   …" at bounding box center [843, 312] width 871 height 419
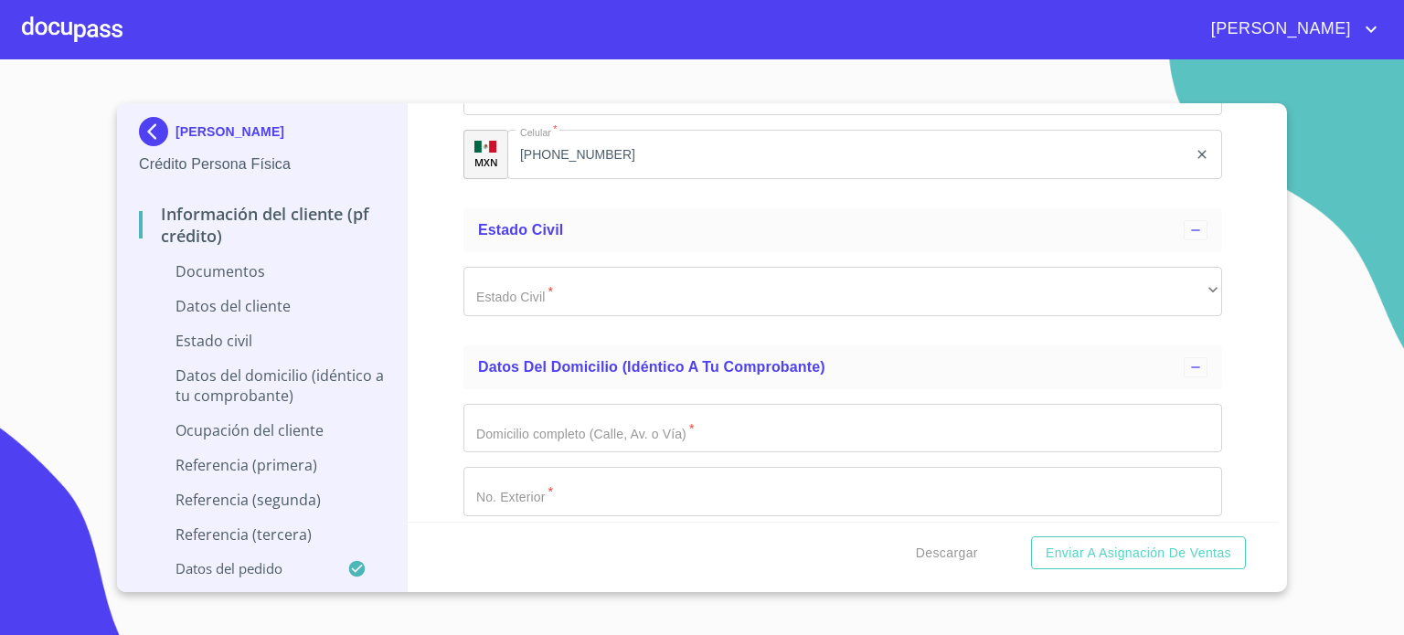
scroll to position [4743, 0]
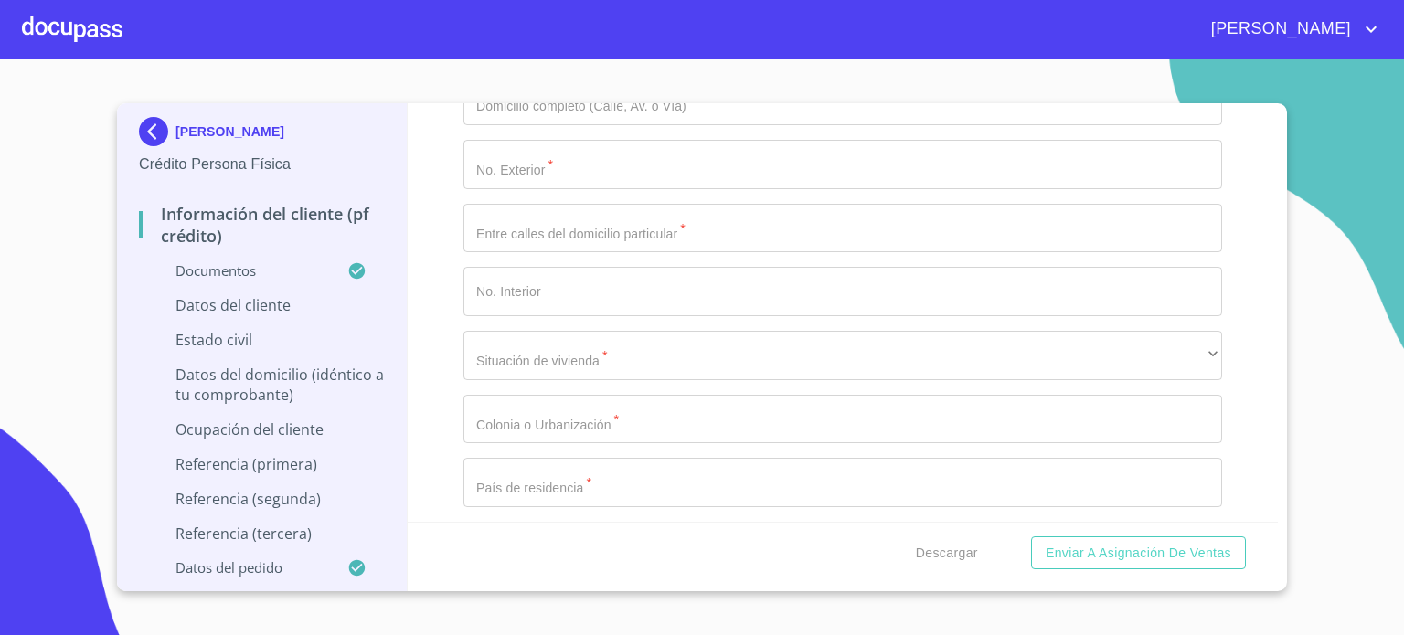
scroll to position [5535, 0]
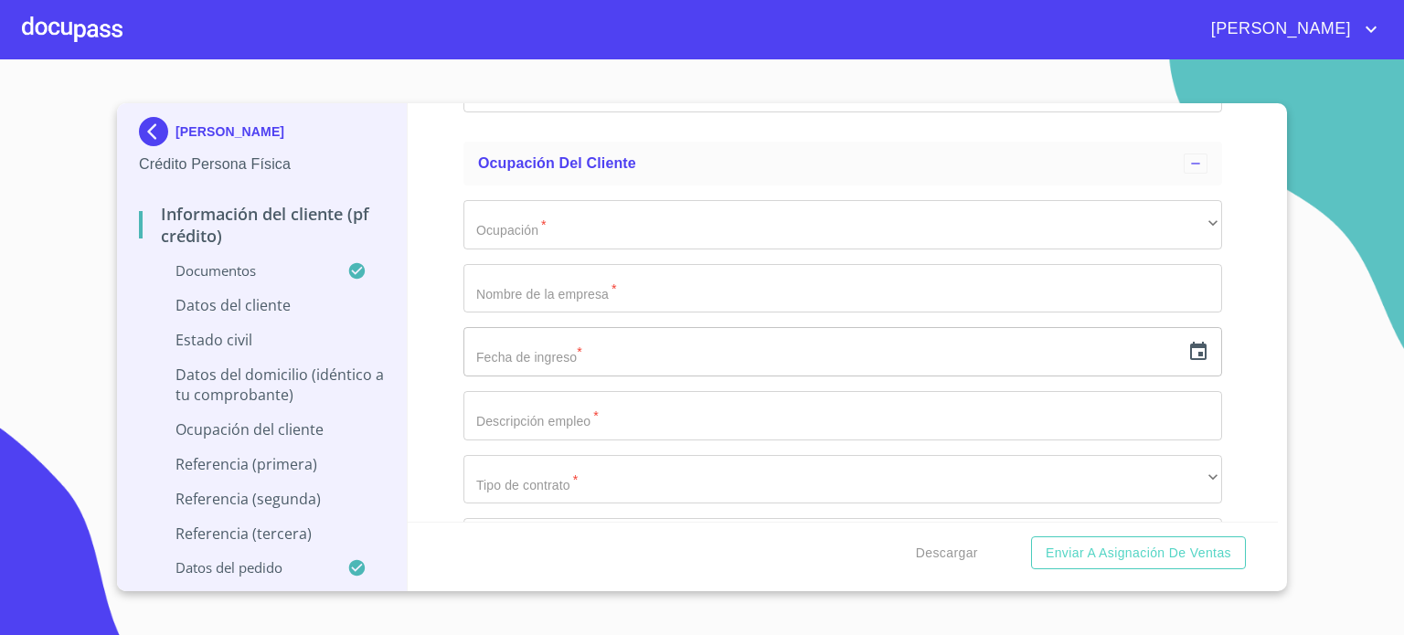
scroll to position [6620, 0]
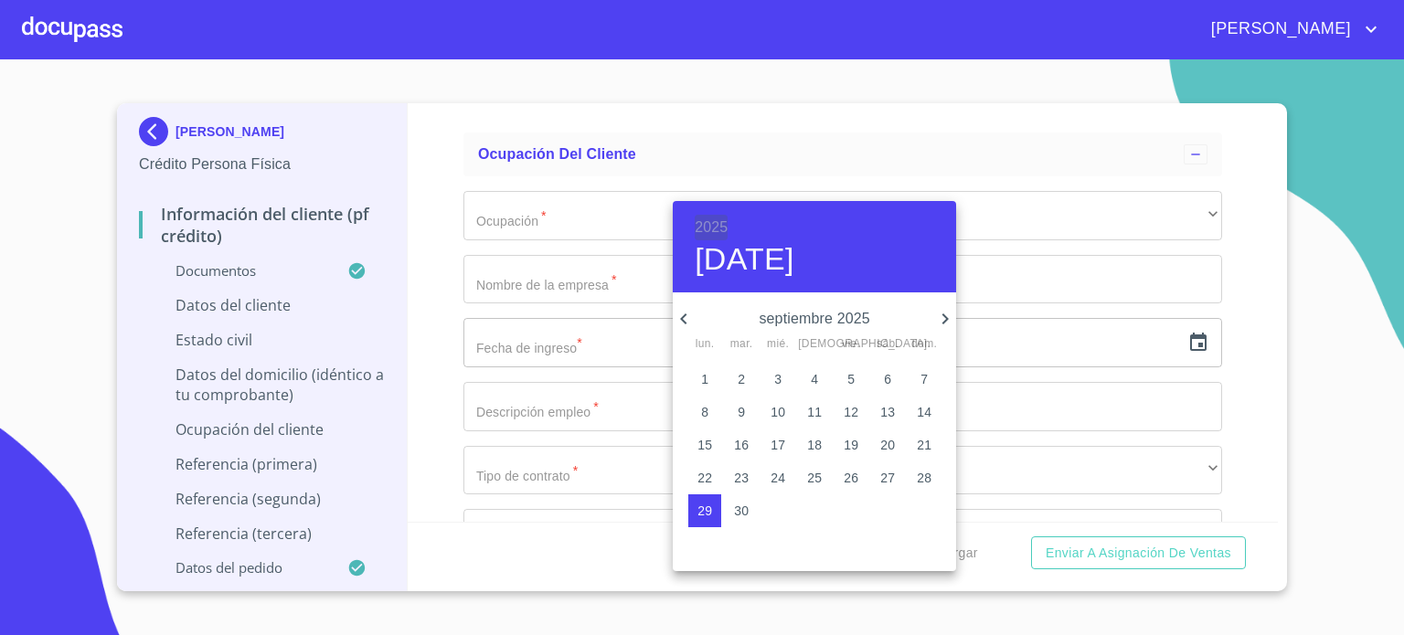
click at [717, 223] on h6 "2025" at bounding box center [711, 228] width 33 height 26
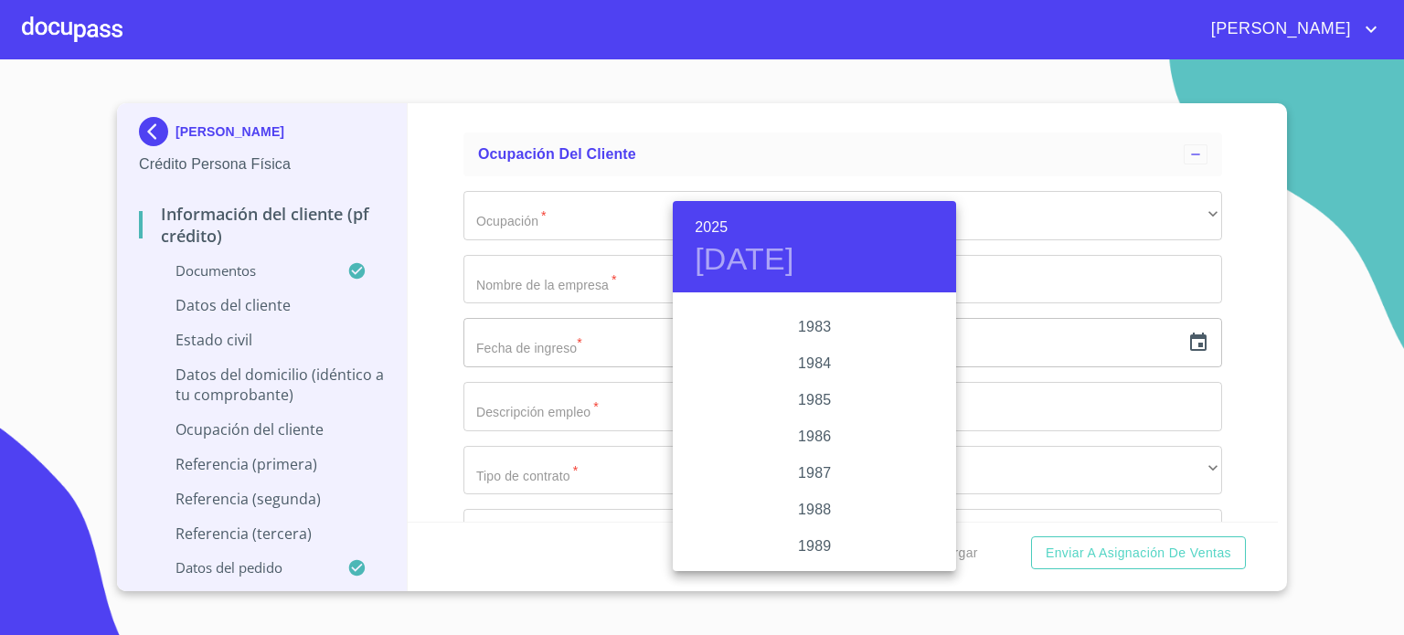
scroll to position [2348, 0]
click at [805, 460] on div "1993" at bounding box center [814, 452] width 283 height 37
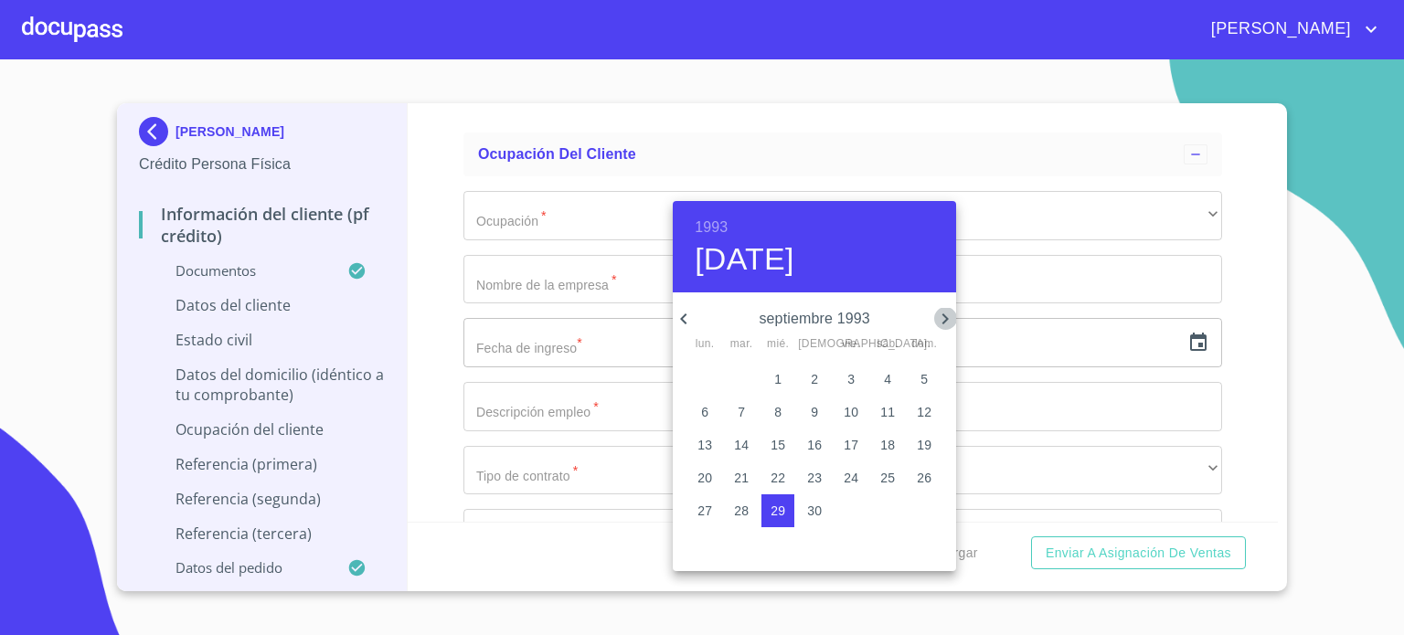
click at [948, 314] on icon "button" at bounding box center [945, 319] width 22 height 22
click at [919, 415] on p "10" at bounding box center [924, 412] width 15 height 18
type input "[DATE]"
click at [450, 240] on div at bounding box center [702, 317] width 1404 height 635
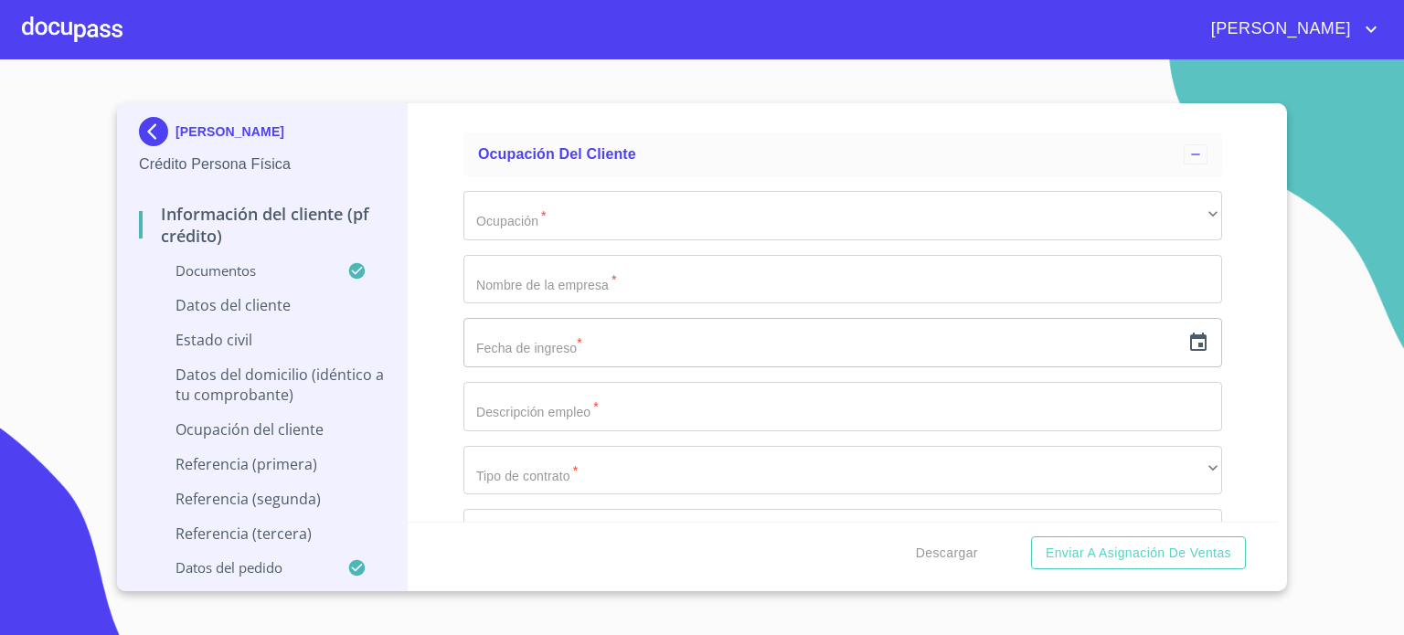
type input "NATA931010762"
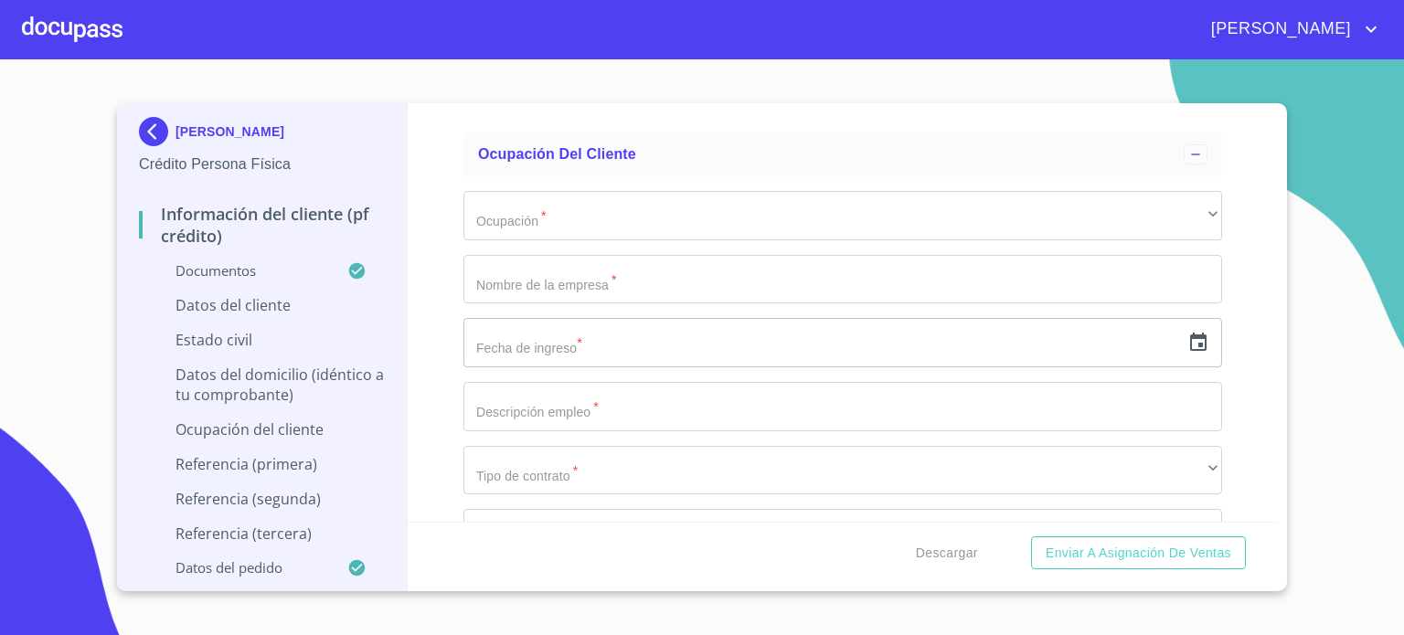
type input "NATA931010HJCVRR02"
type input "2504793776"
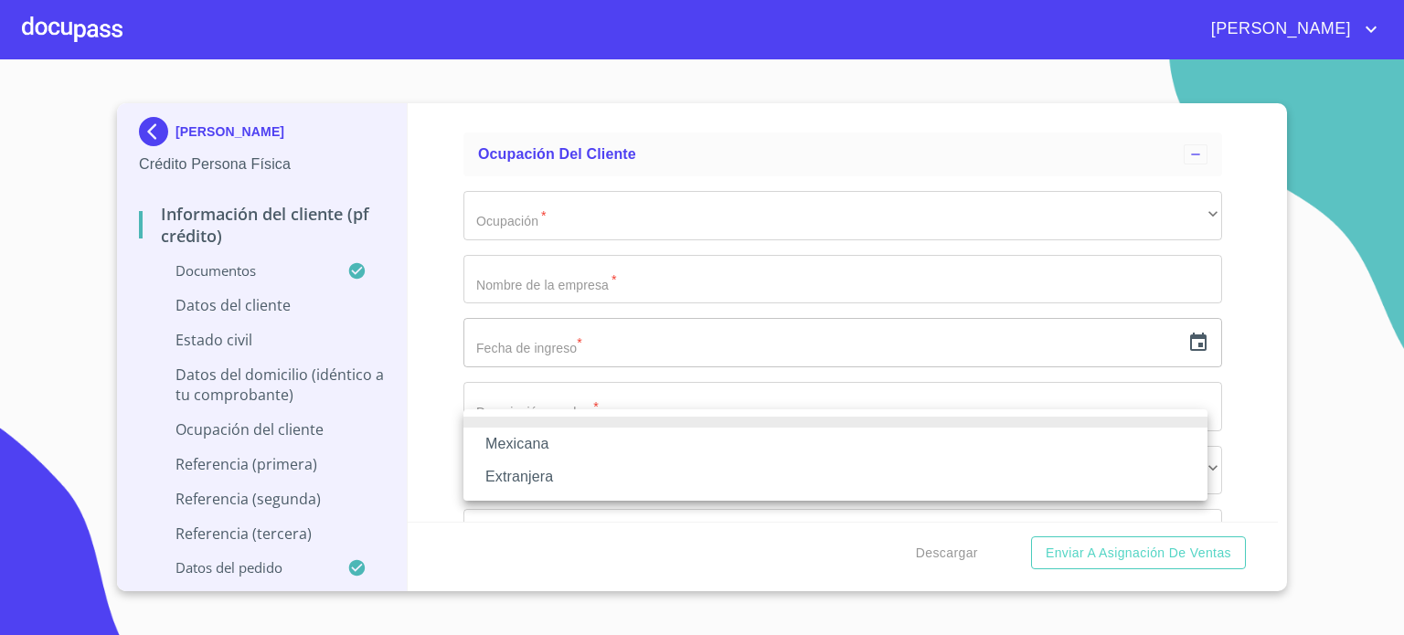
click at [585, 452] on li "Mexicana" at bounding box center [836, 444] width 744 height 33
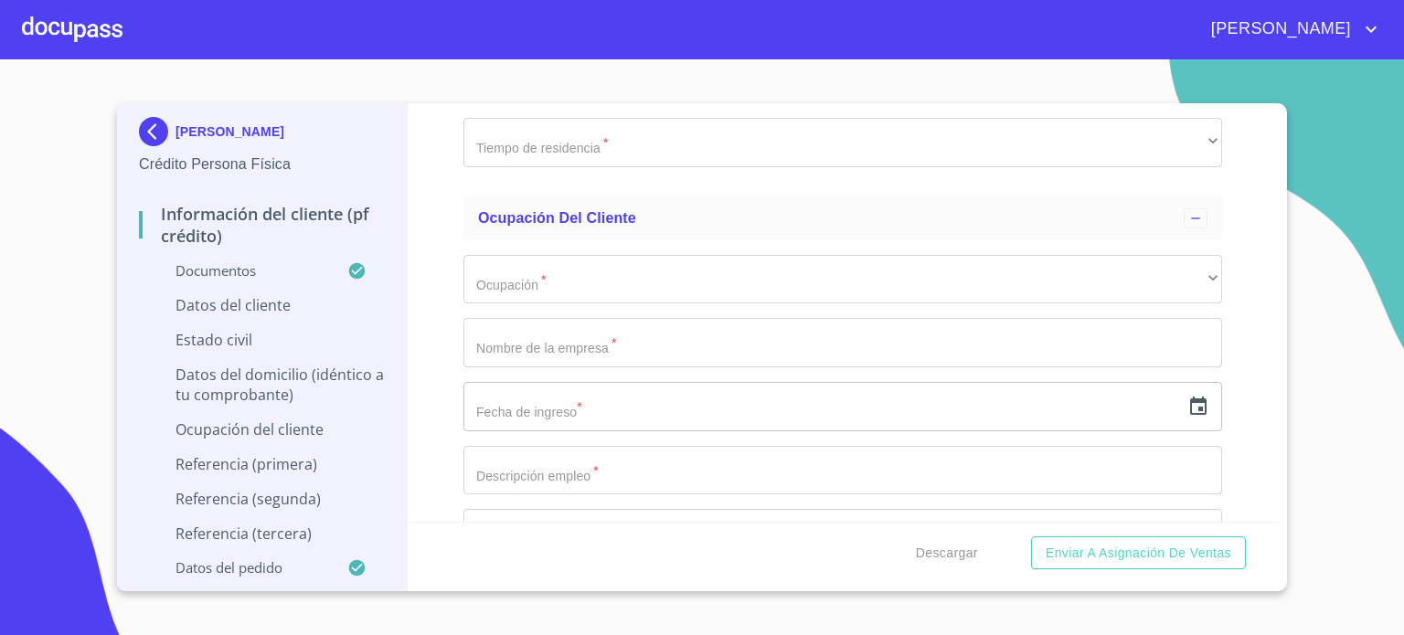
click at [1278, 515] on div "[PERSON_NAME] Crédito Persona Física Información del cliente (PF crédito) Docum…" at bounding box center [702, 347] width 1170 height 488
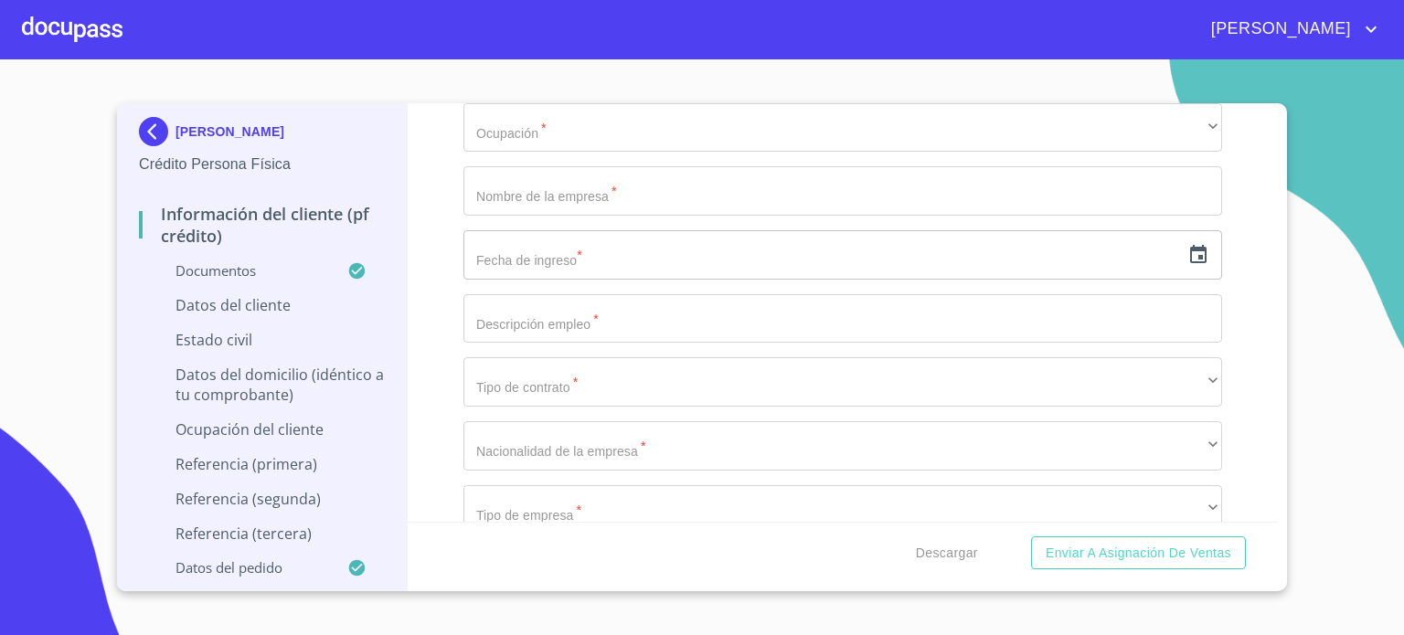
scroll to position [6803, 0]
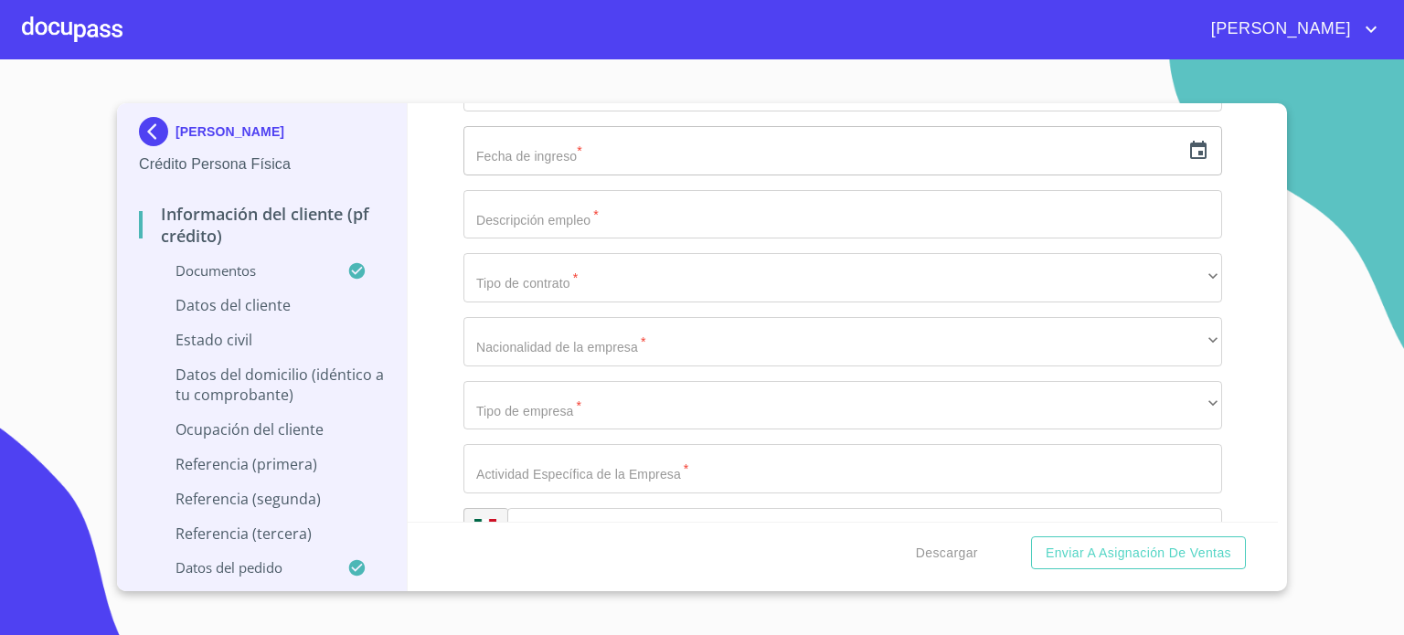
type input "[GEOGRAPHIC_DATA]"
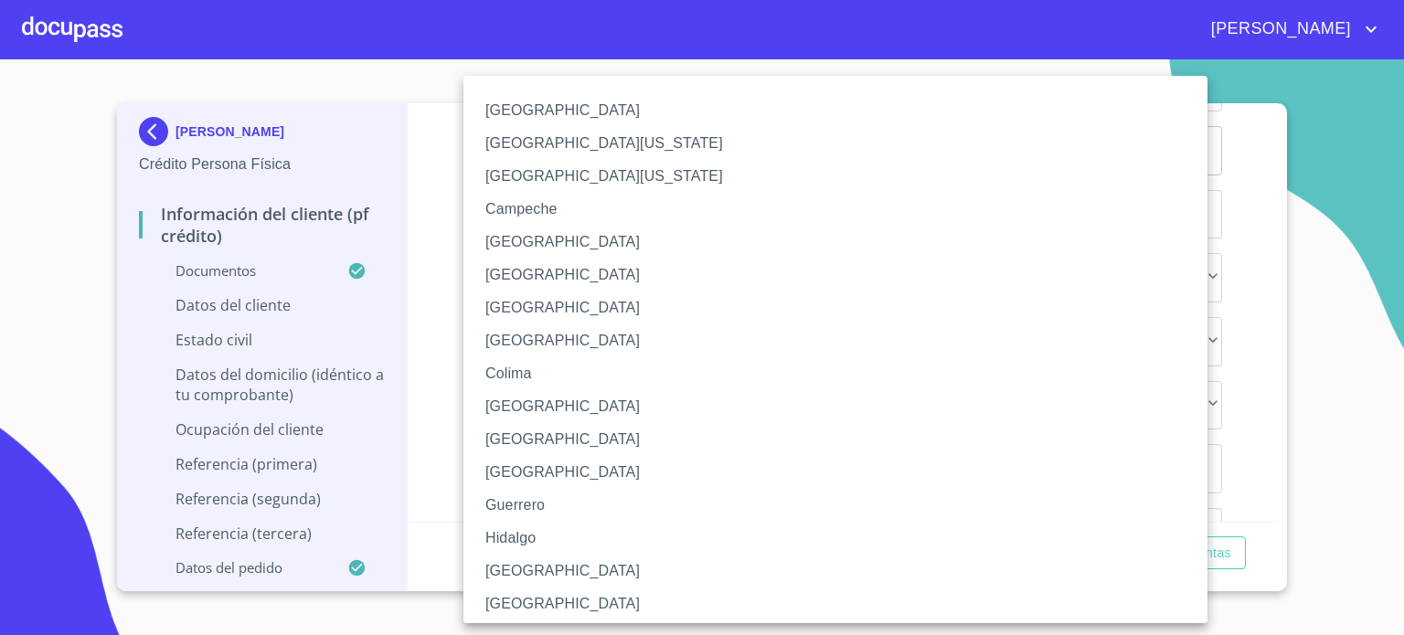
click at [546, 571] on li "[GEOGRAPHIC_DATA]" at bounding box center [843, 571] width 758 height 33
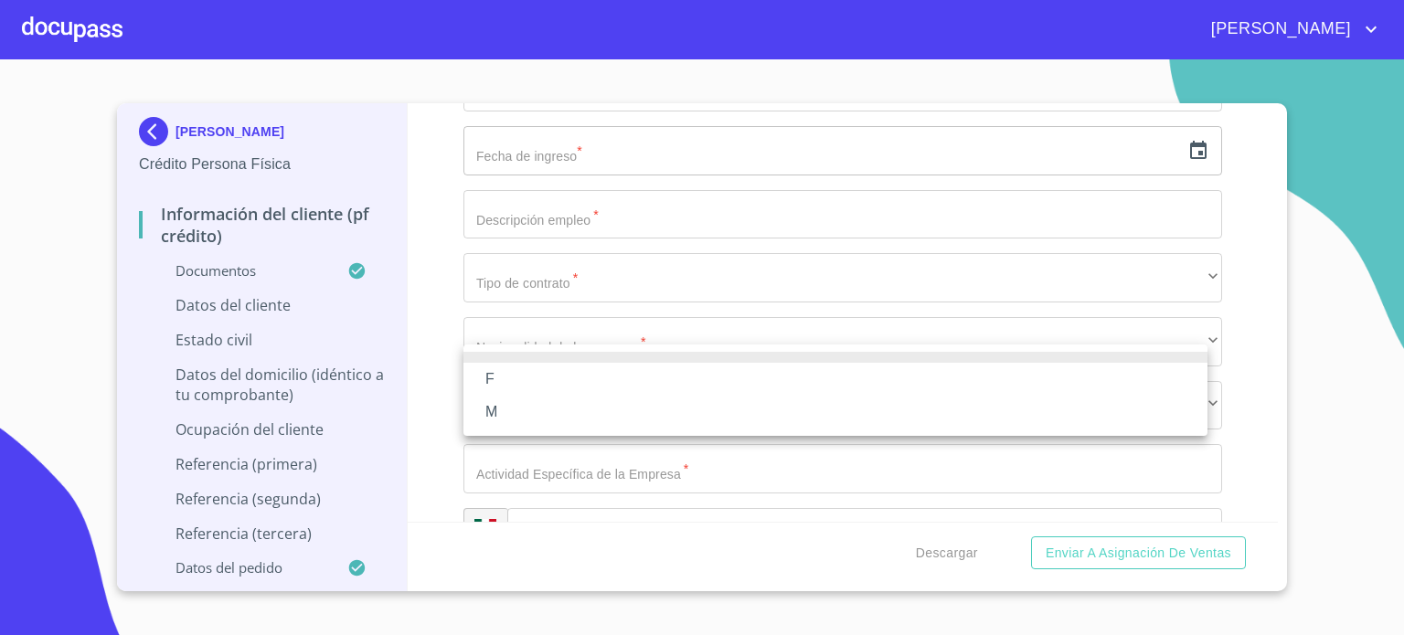
click at [547, 409] on li "M" at bounding box center [836, 412] width 744 height 33
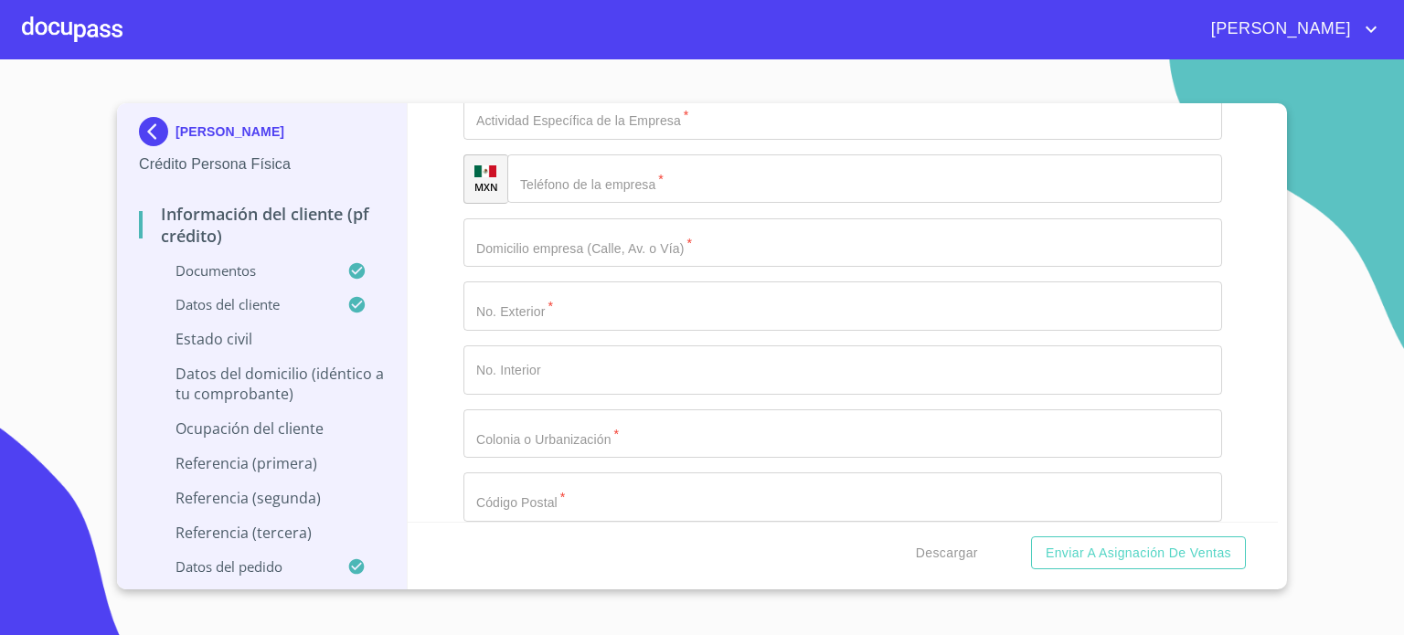
scroll to position [7291, 0]
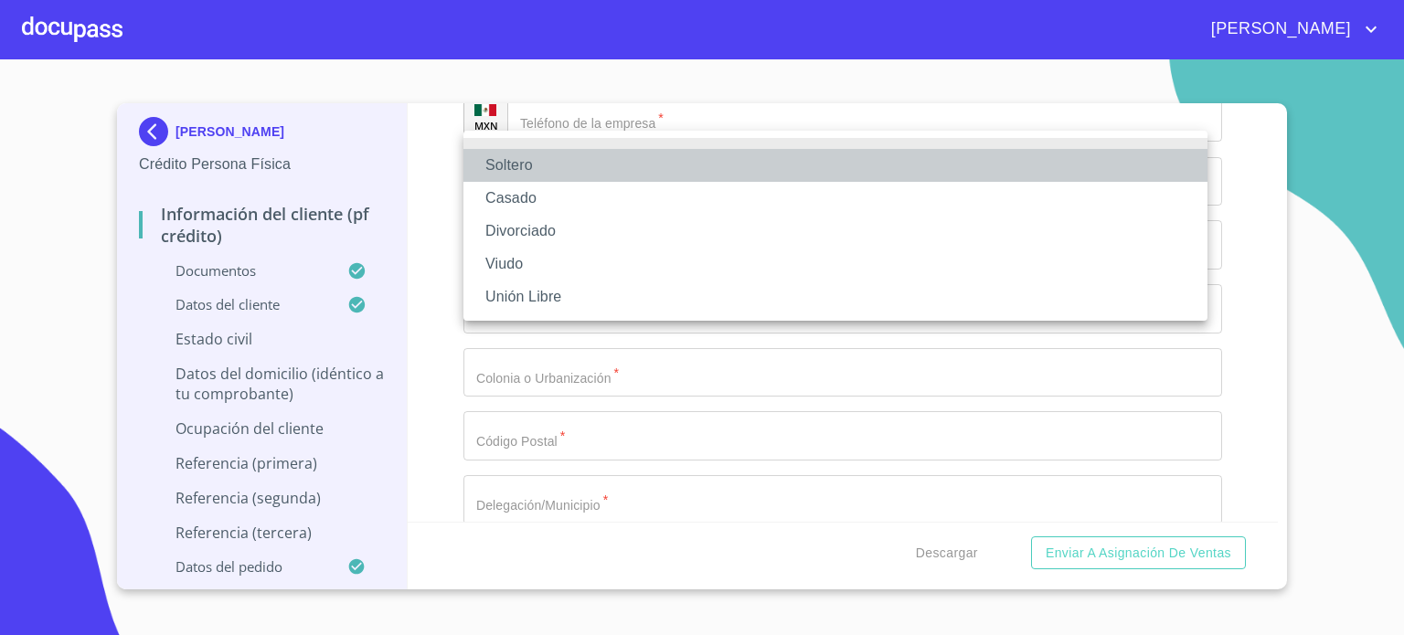
click at [531, 156] on li "Soltero" at bounding box center [836, 165] width 744 height 33
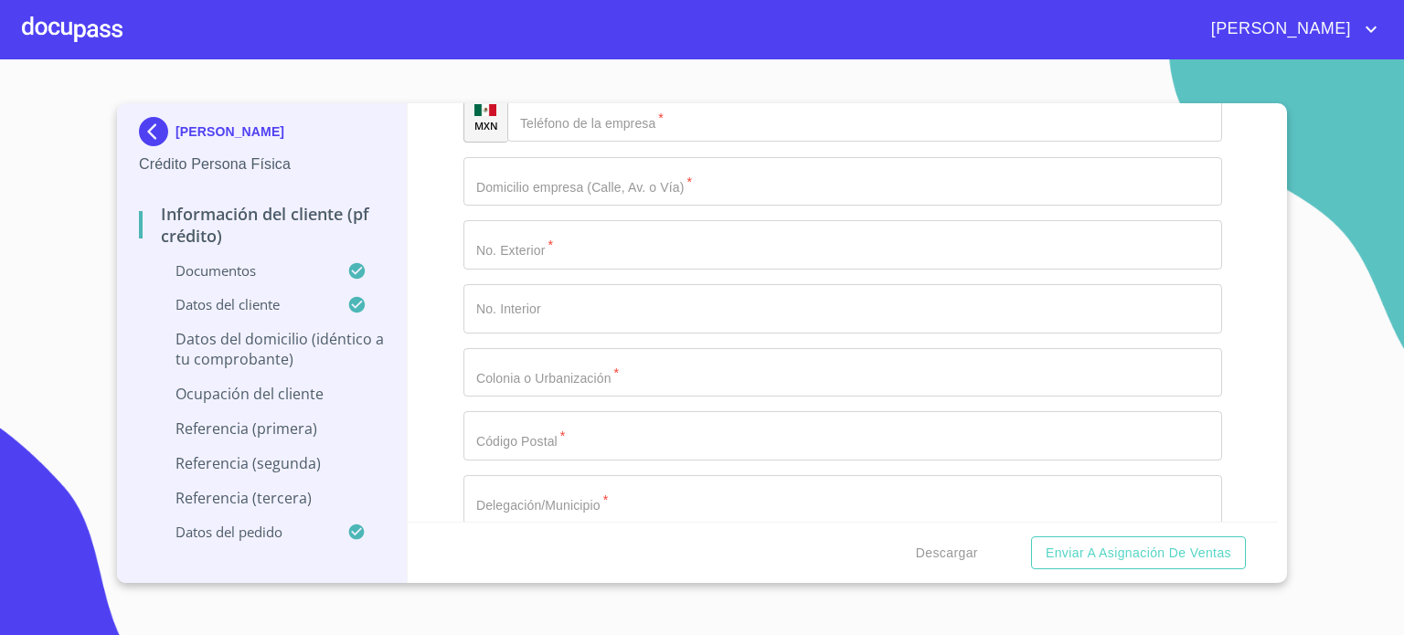
type input "HACIENDA DE [GEOGRAPHIC_DATA]"
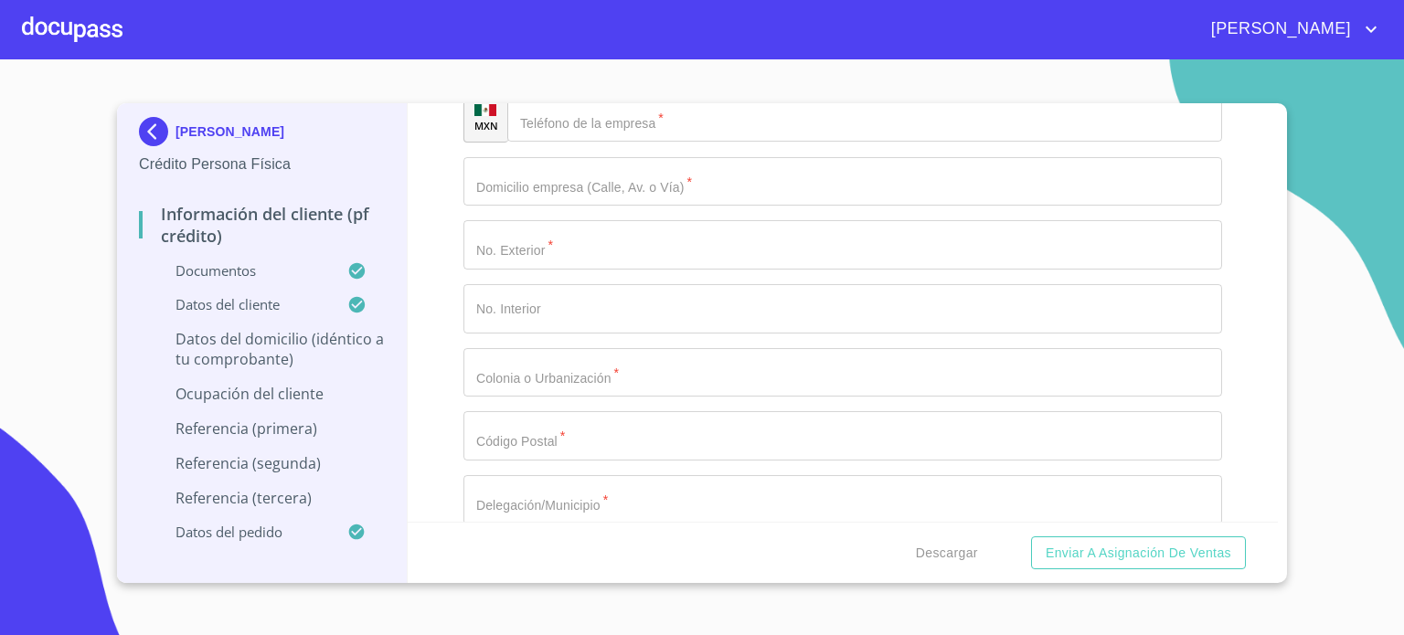
type input "248"
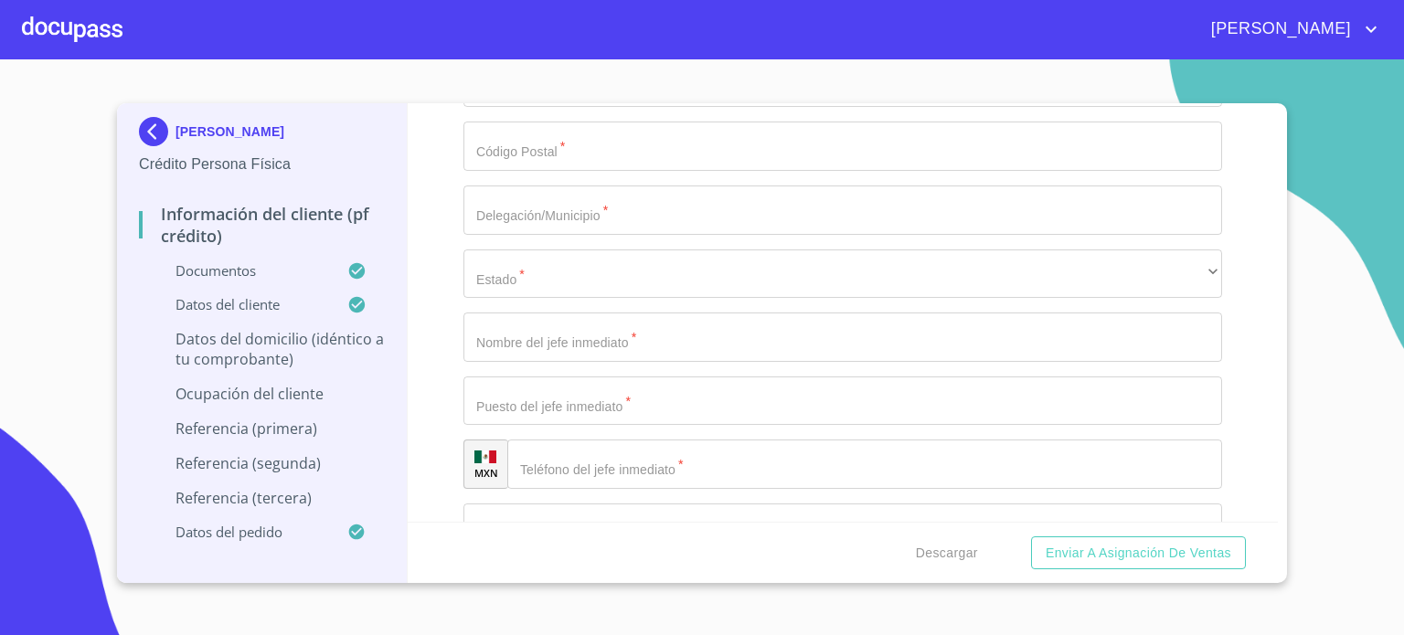
scroll to position [7584, 0]
type input "[GEOGRAPHIC_DATA] ESTE Y CIRCUITO HACIENDA"
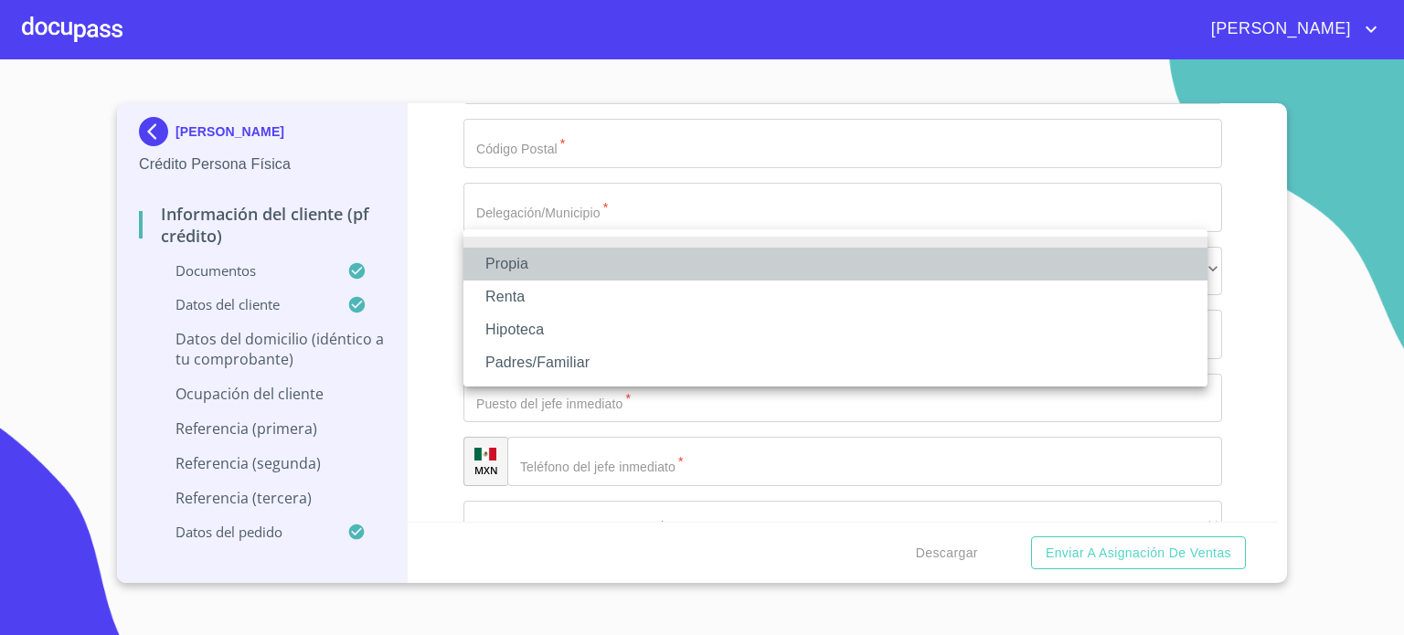
click at [582, 262] on li "Propia" at bounding box center [836, 264] width 744 height 33
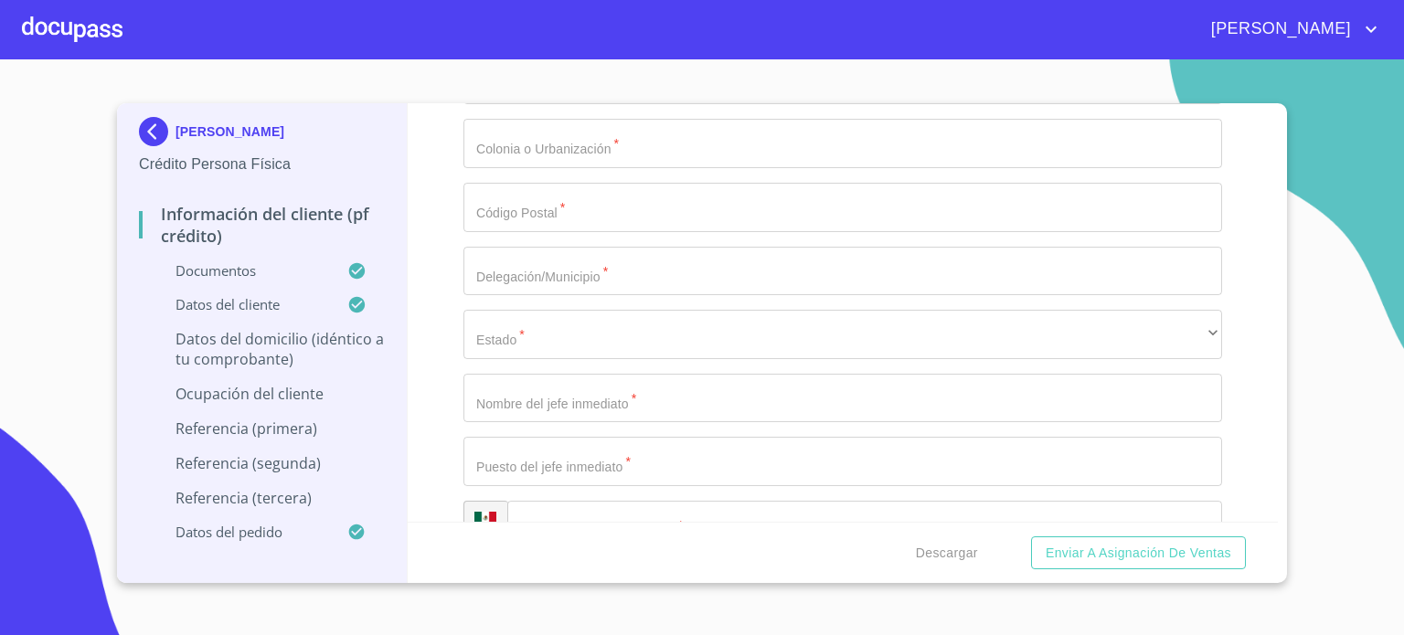
type input "$1,500,000"
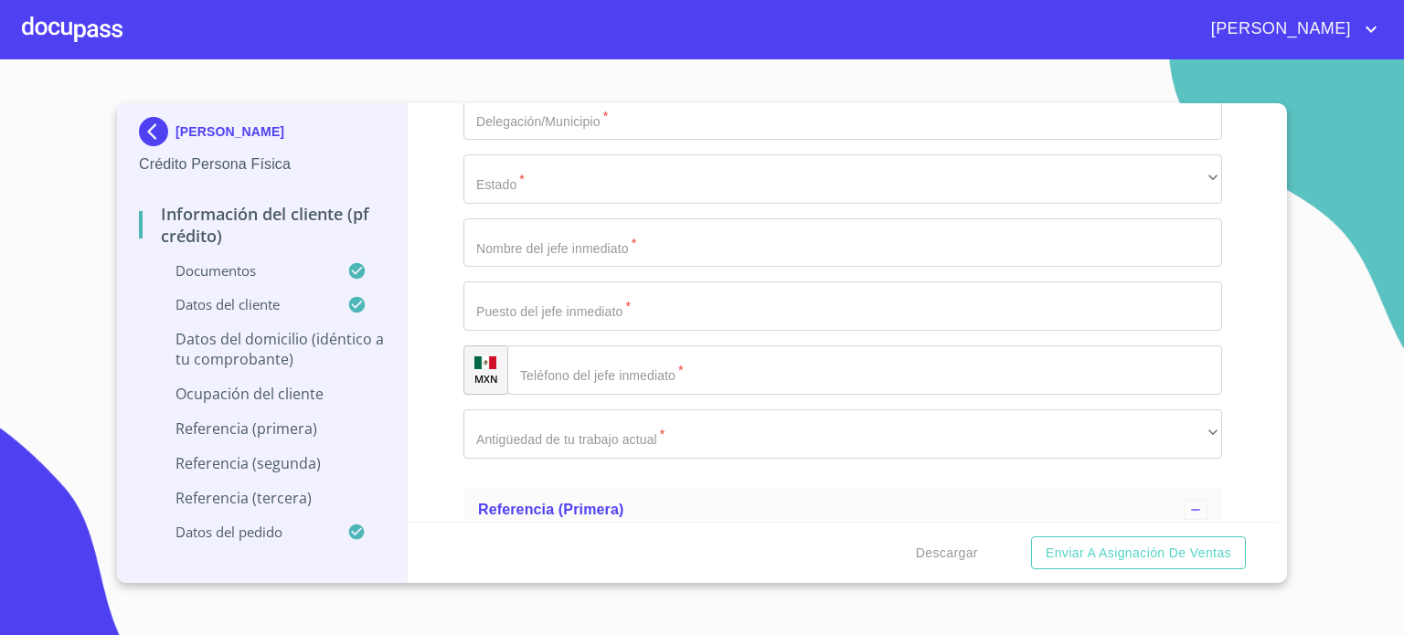
scroll to position [7767, 0]
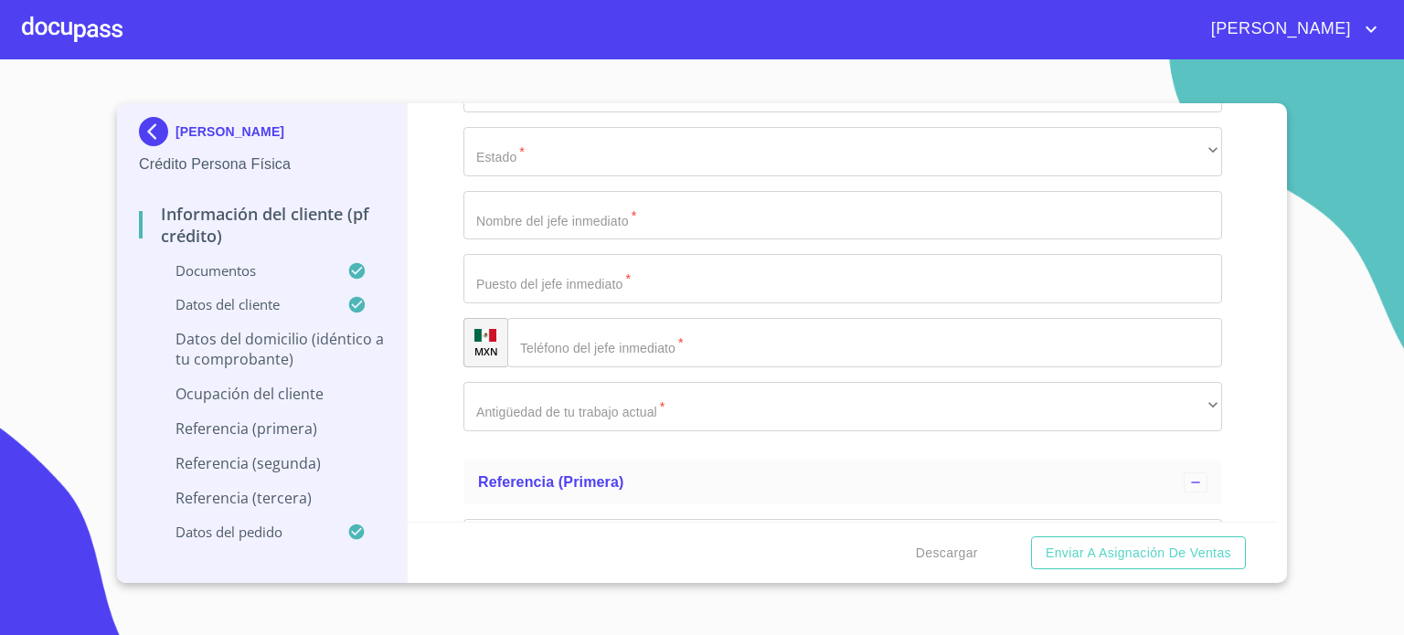
type input "FRACC HACIENDA REAL"
type input "[GEOGRAPHIC_DATA]"
type input "TONALA"
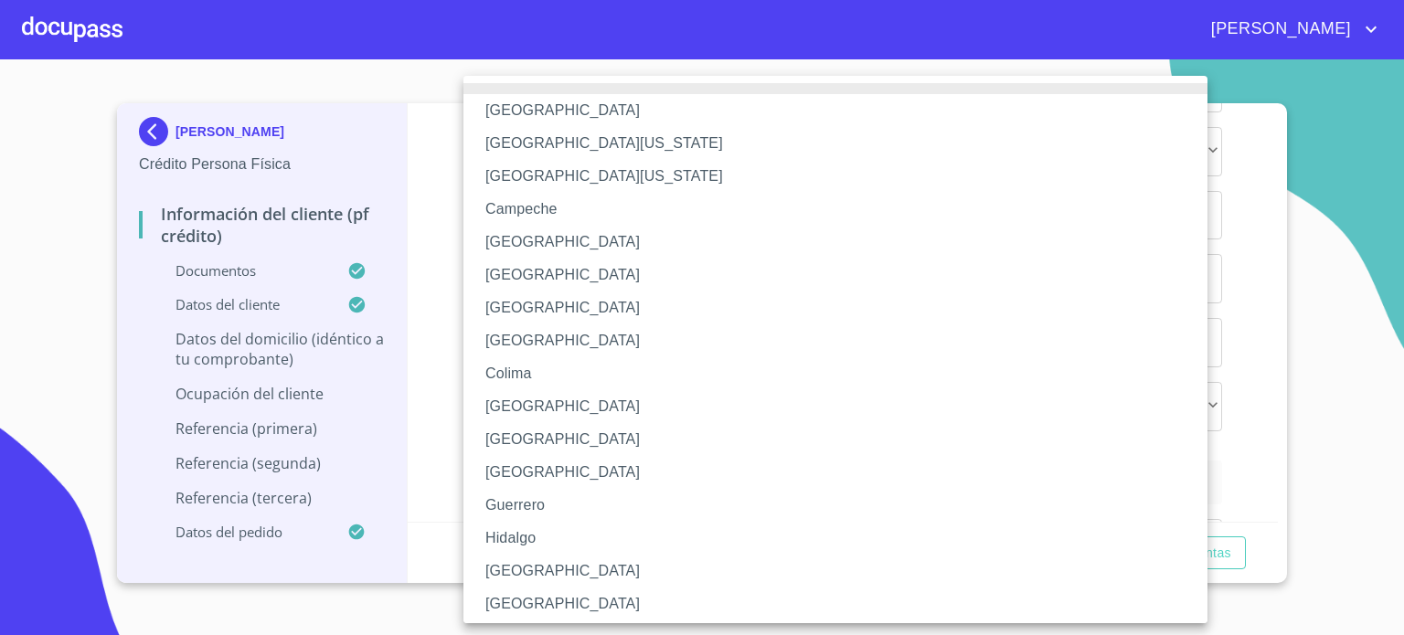
click at [539, 574] on li "[GEOGRAPHIC_DATA]" at bounding box center [843, 571] width 758 height 33
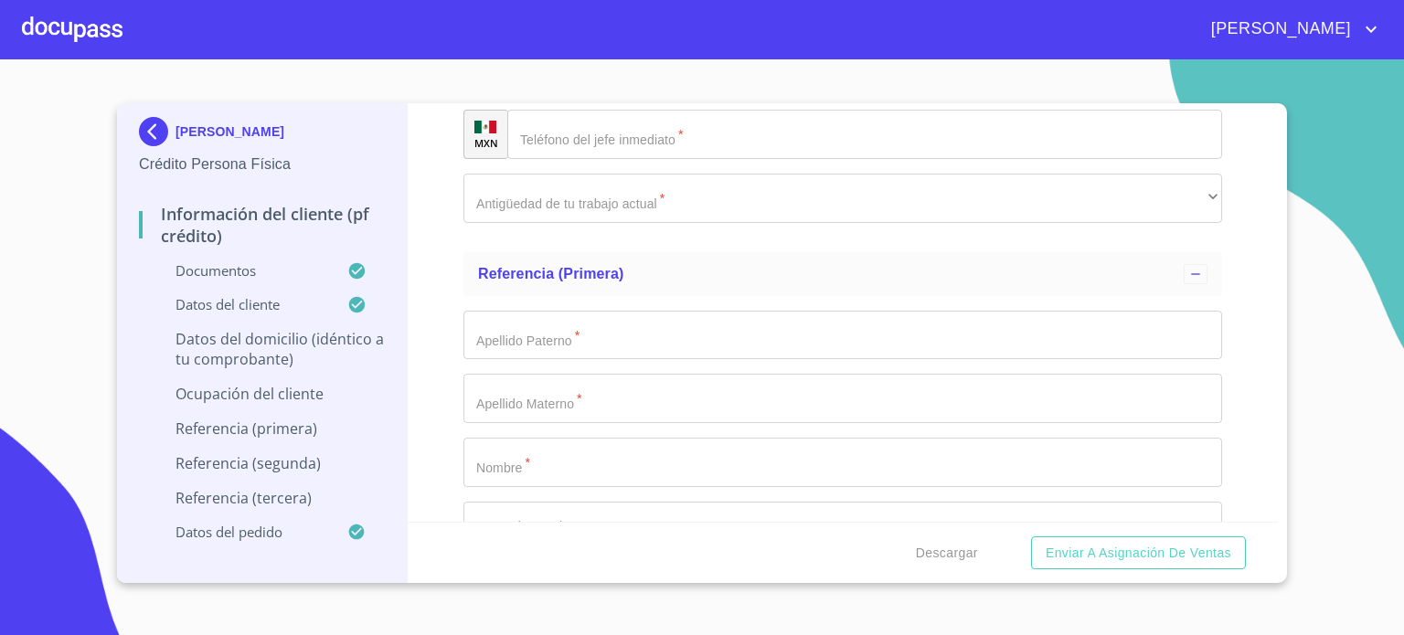
scroll to position [7986, 0]
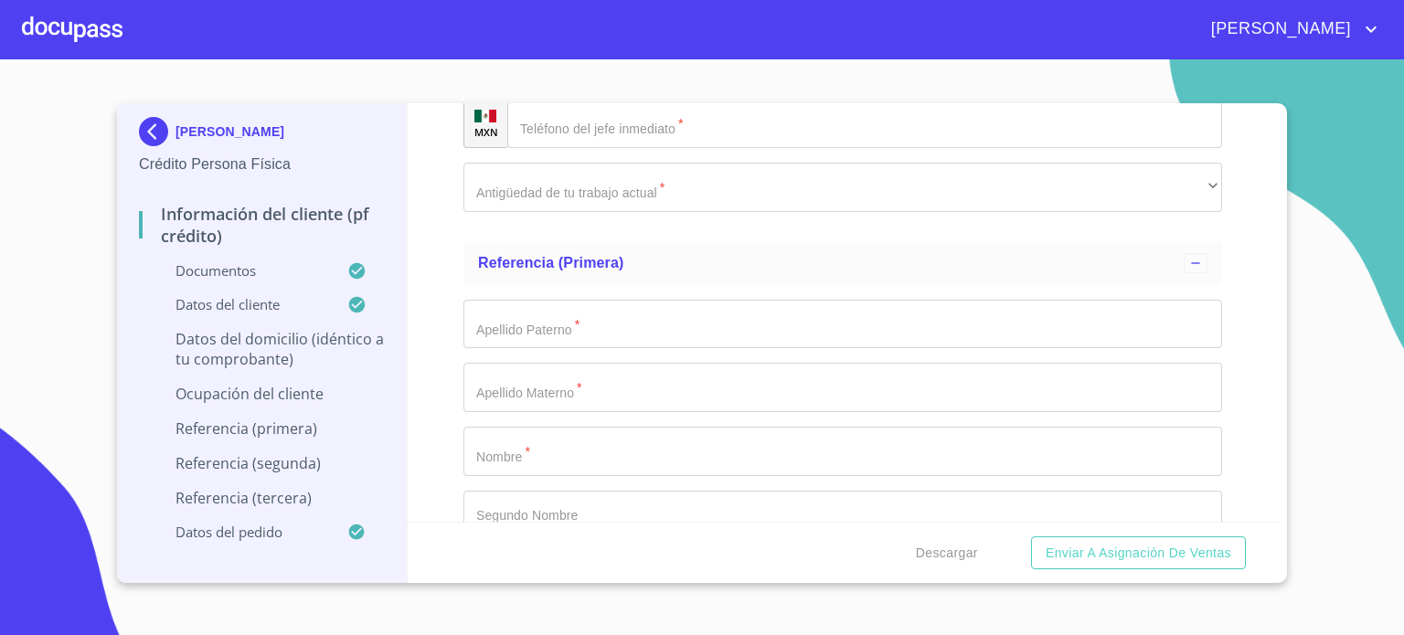
type input "45428"
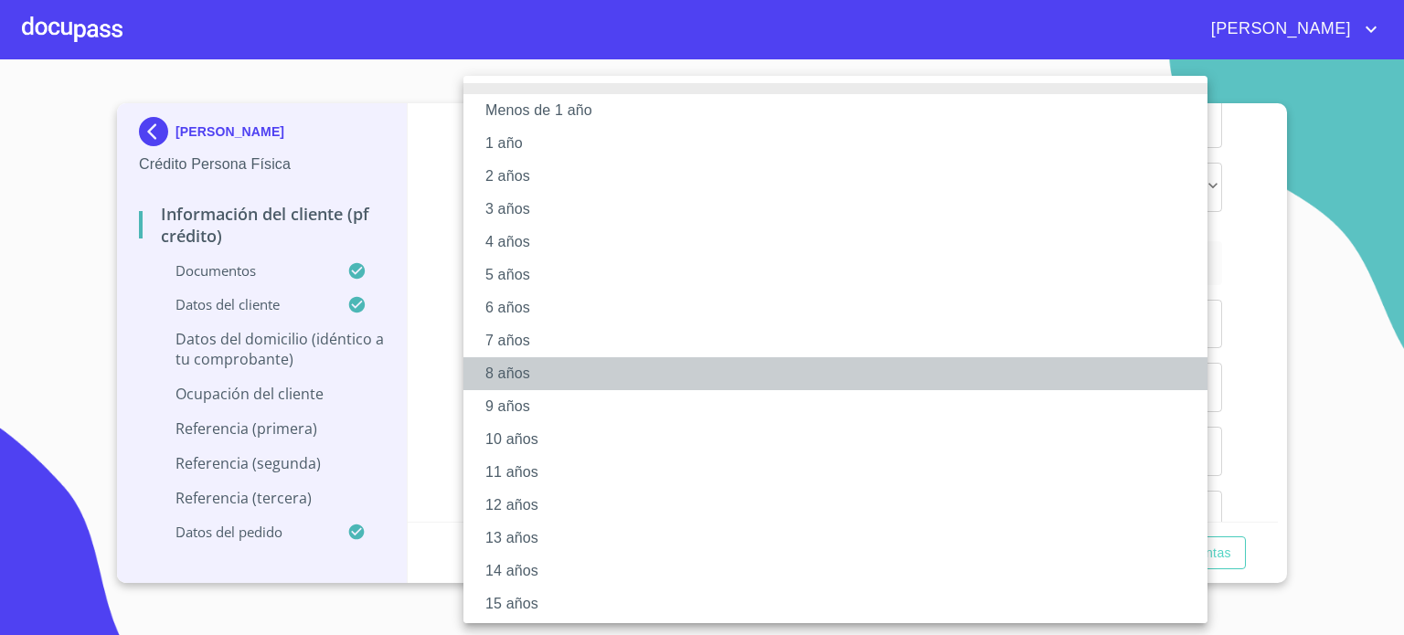
click at [541, 382] on li "8 años" at bounding box center [843, 374] width 758 height 33
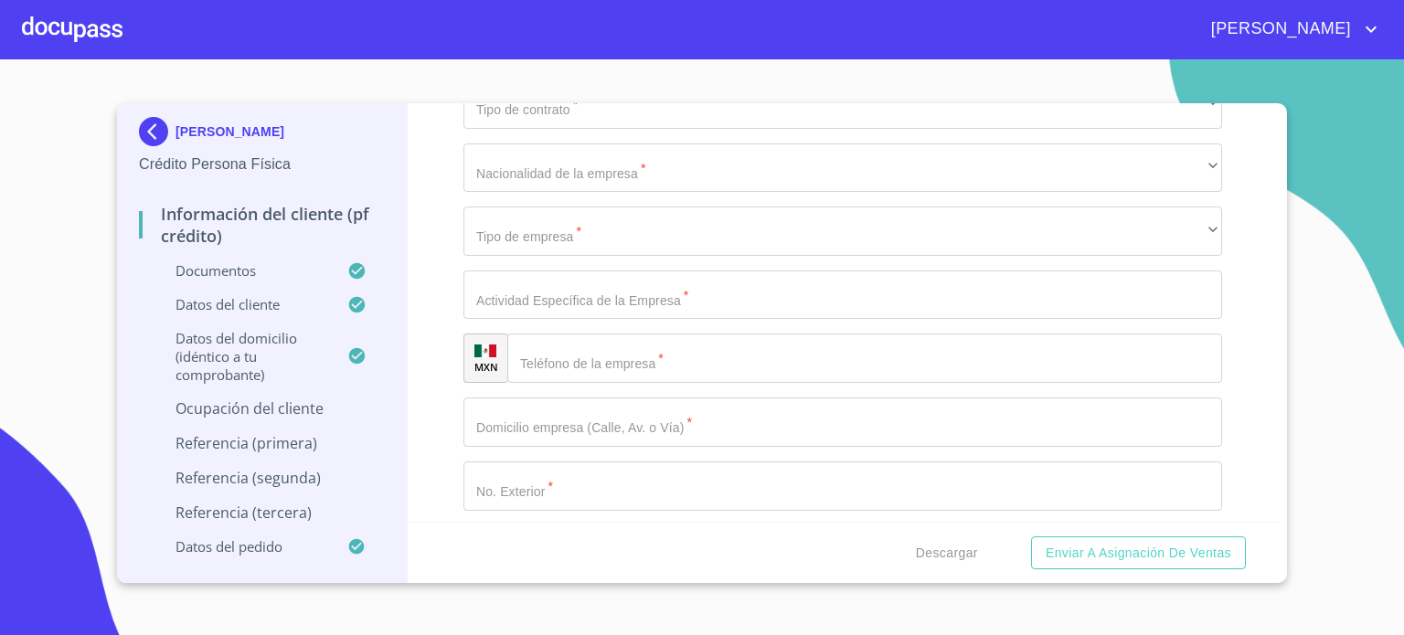
scroll to position [7048, 0]
